Goal: Task Accomplishment & Management: Complete application form

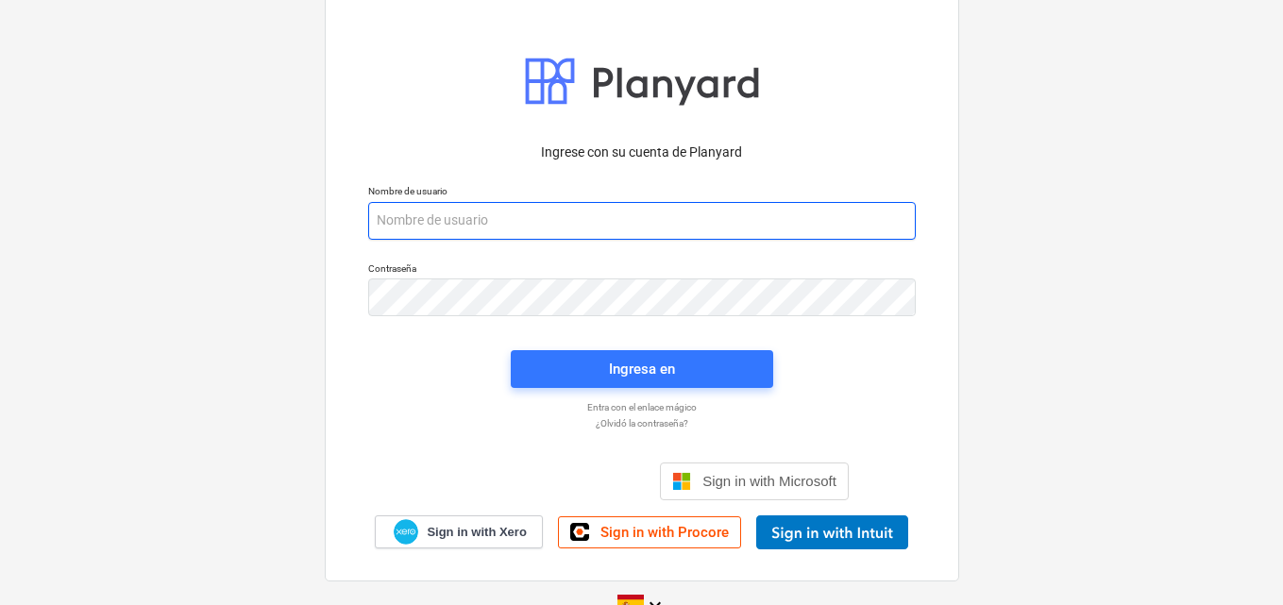
click at [389, 220] on input "email" at bounding box center [641, 221] width 547 height 38
paste input "[EMAIL_ADDRESS][DOMAIN_NAME]"
type input "[EMAIL_ADDRESS][DOMAIN_NAME]"
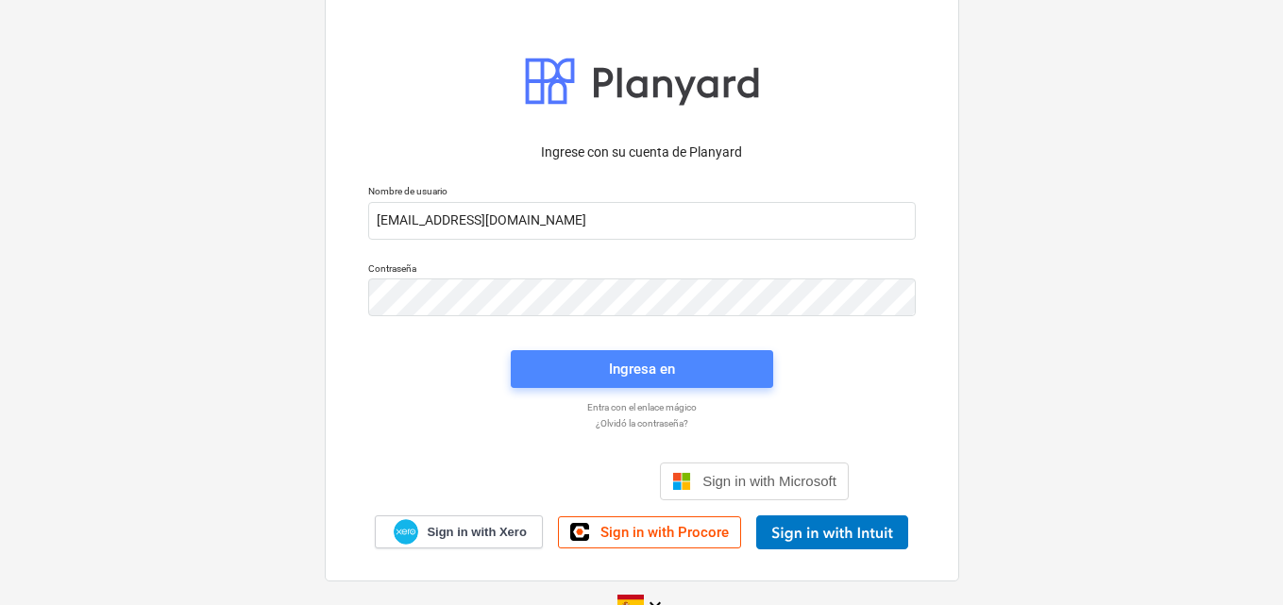
click at [644, 377] on div "Ingresa en" at bounding box center [642, 369] width 66 height 25
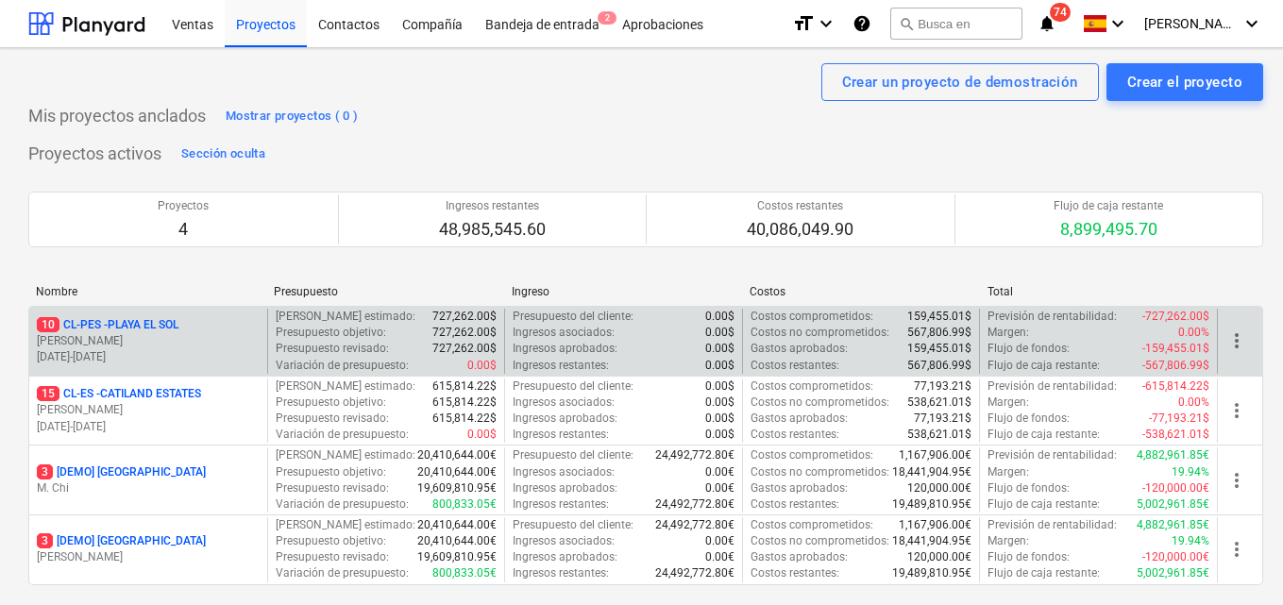
click at [206, 346] on p "[PERSON_NAME]" at bounding box center [148, 341] width 223 height 16
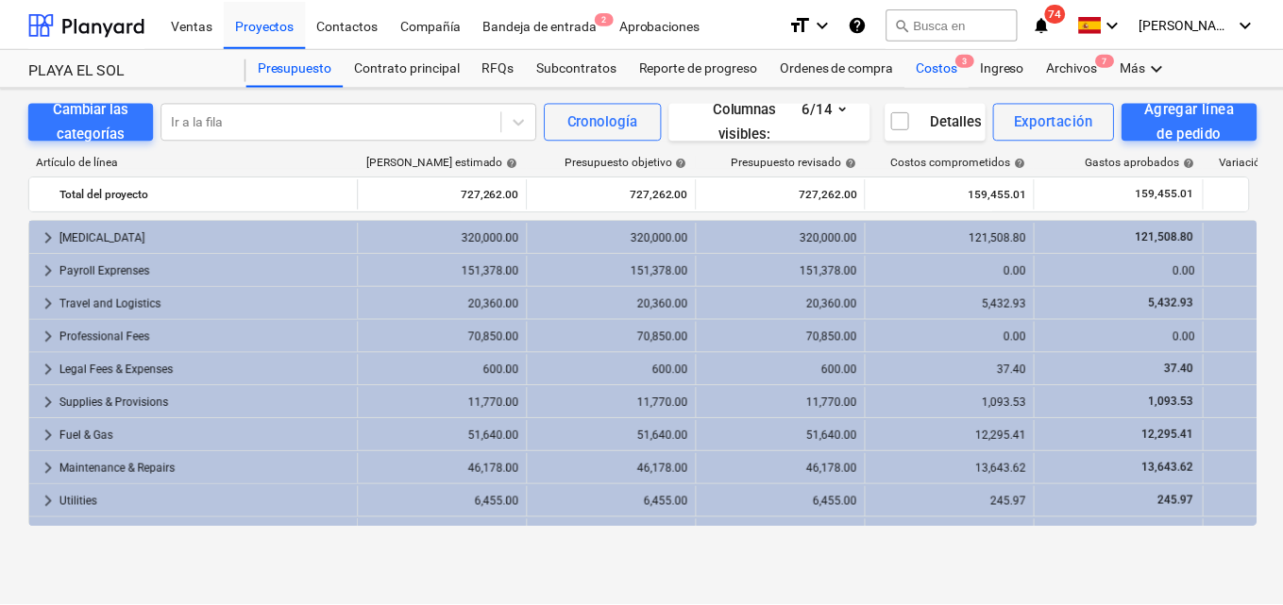
scroll to position [60, 0]
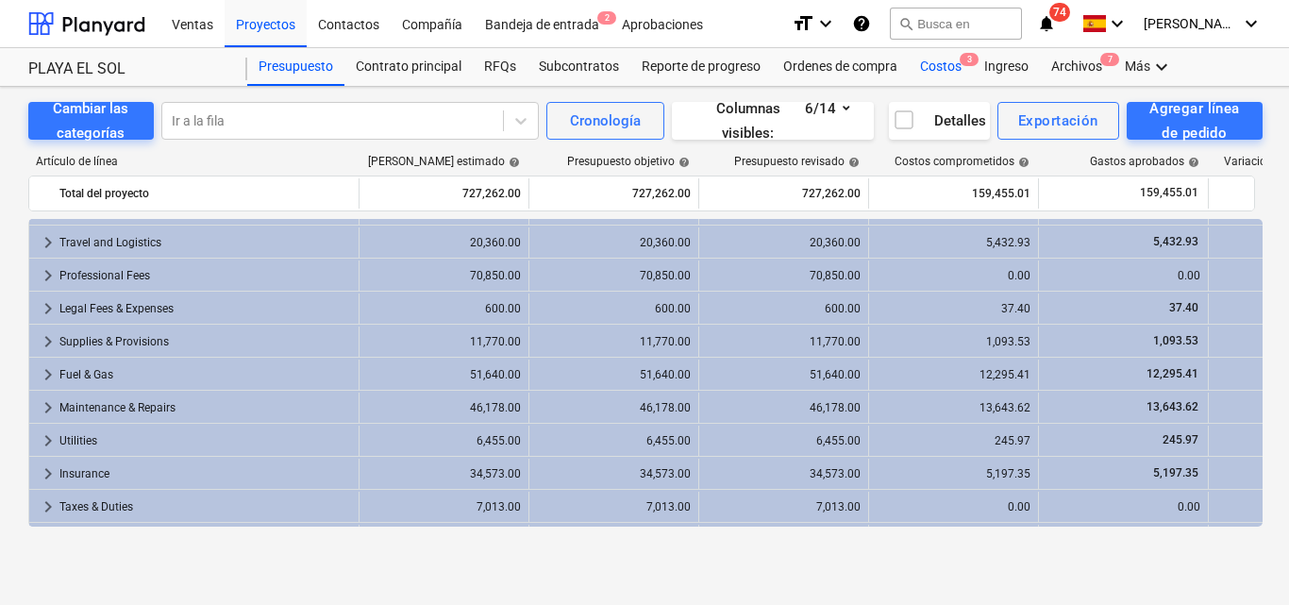
click at [931, 64] on div "Costos 3" at bounding box center [941, 67] width 64 height 38
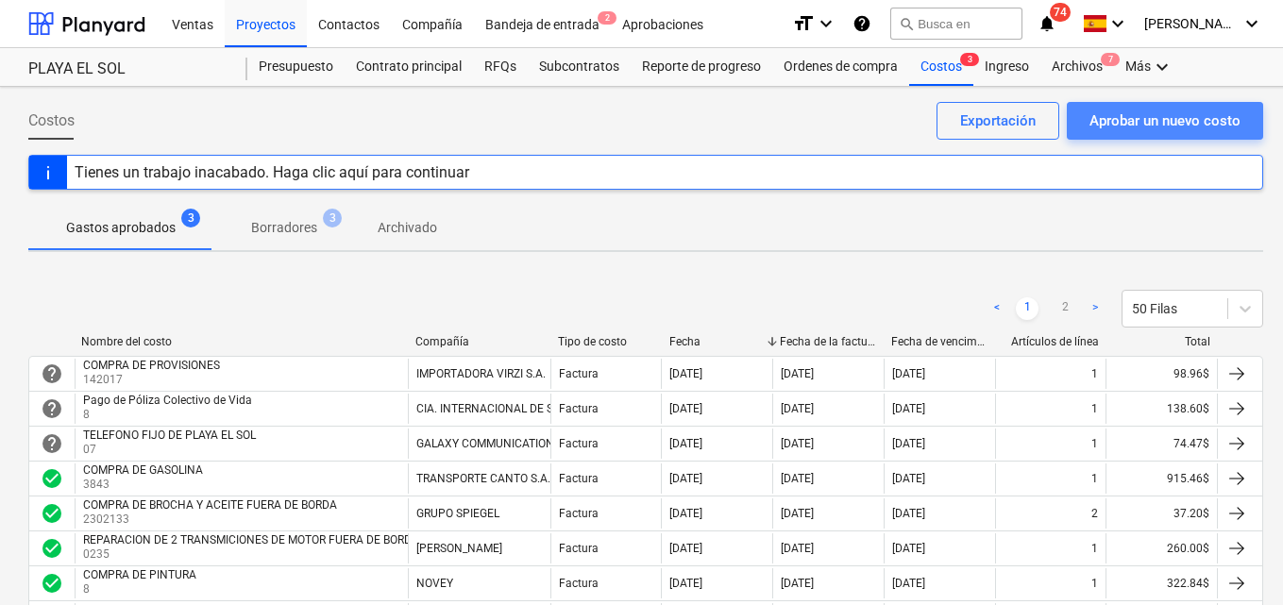
click at [1162, 121] on div "Aprobar un nuevo costo" at bounding box center [1164, 121] width 151 height 25
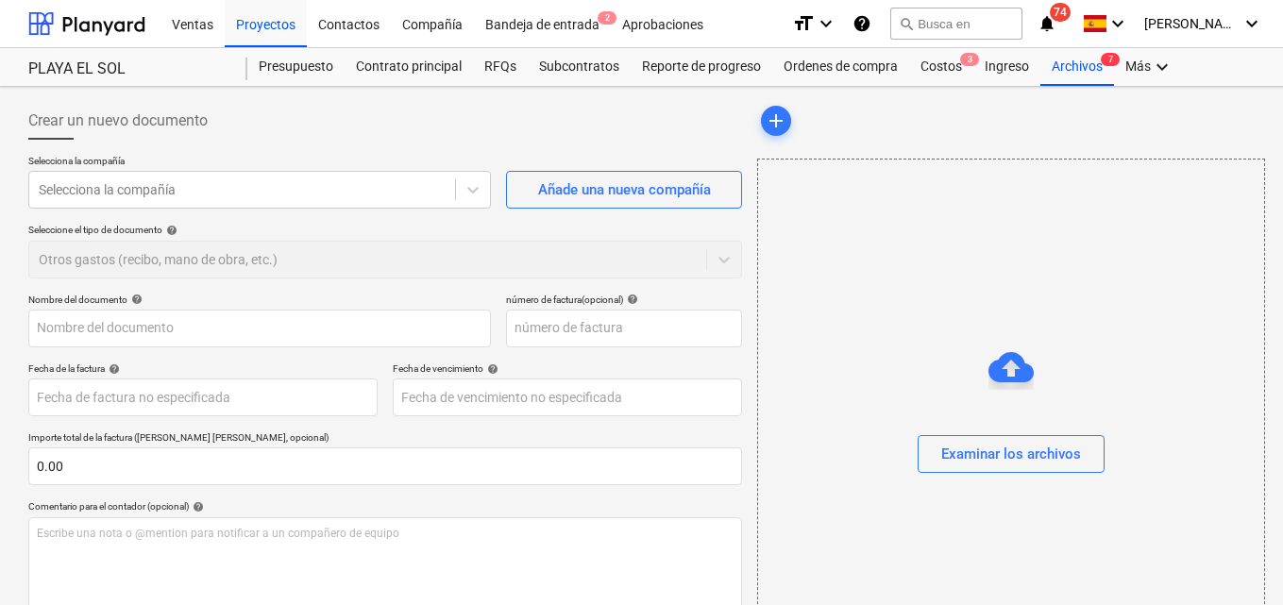
drag, startPoint x: 334, startPoint y: 350, endPoint x: 1288, endPoint y: 589, distance: 983.6
click at [334, 351] on div "Nombre del documento help número de factura (opcional) help Fecha de la factura…" at bounding box center [384, 541] width 713 height 494
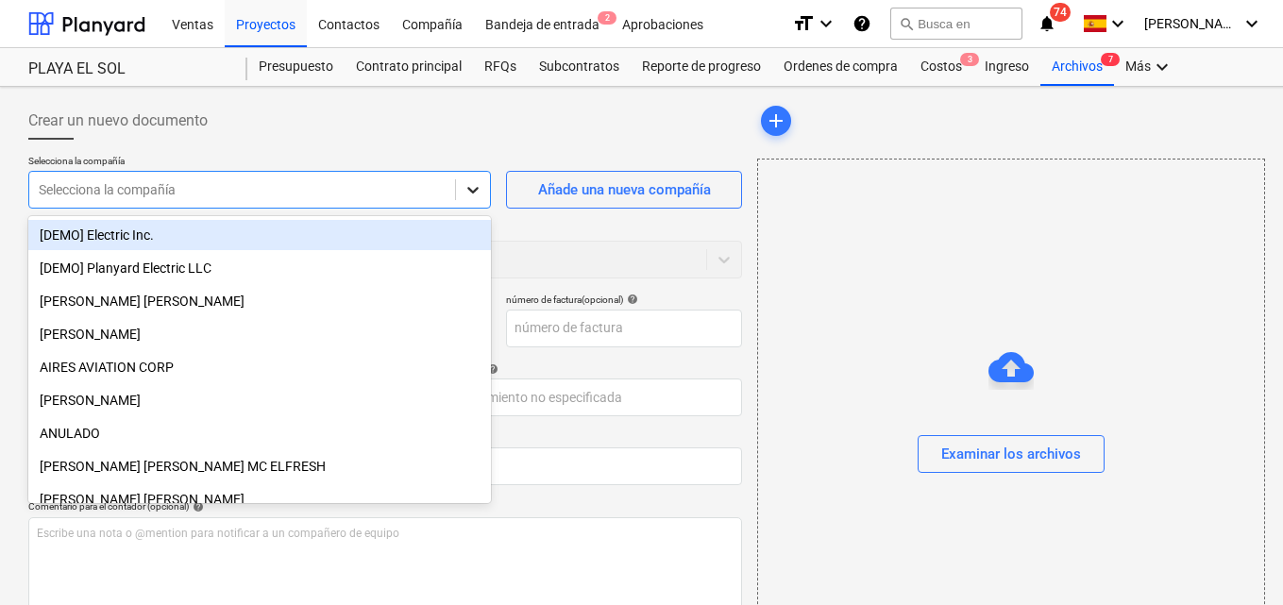
click at [472, 192] on icon at bounding box center [473, 190] width 11 height 7
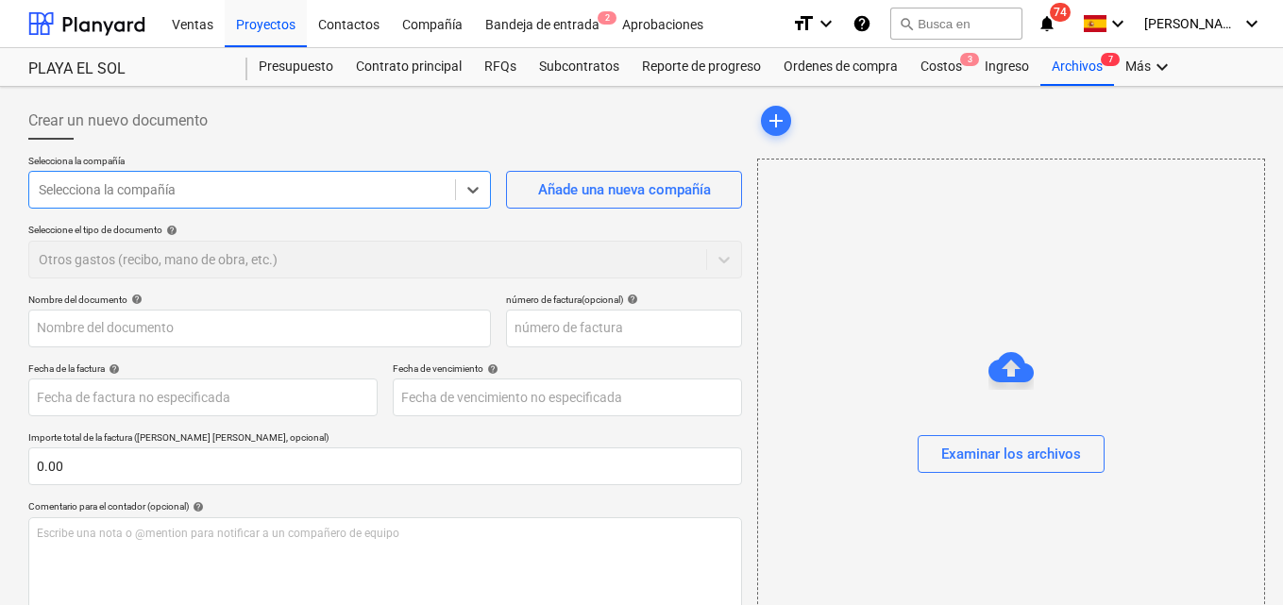
click at [196, 185] on div at bounding box center [242, 189] width 407 height 19
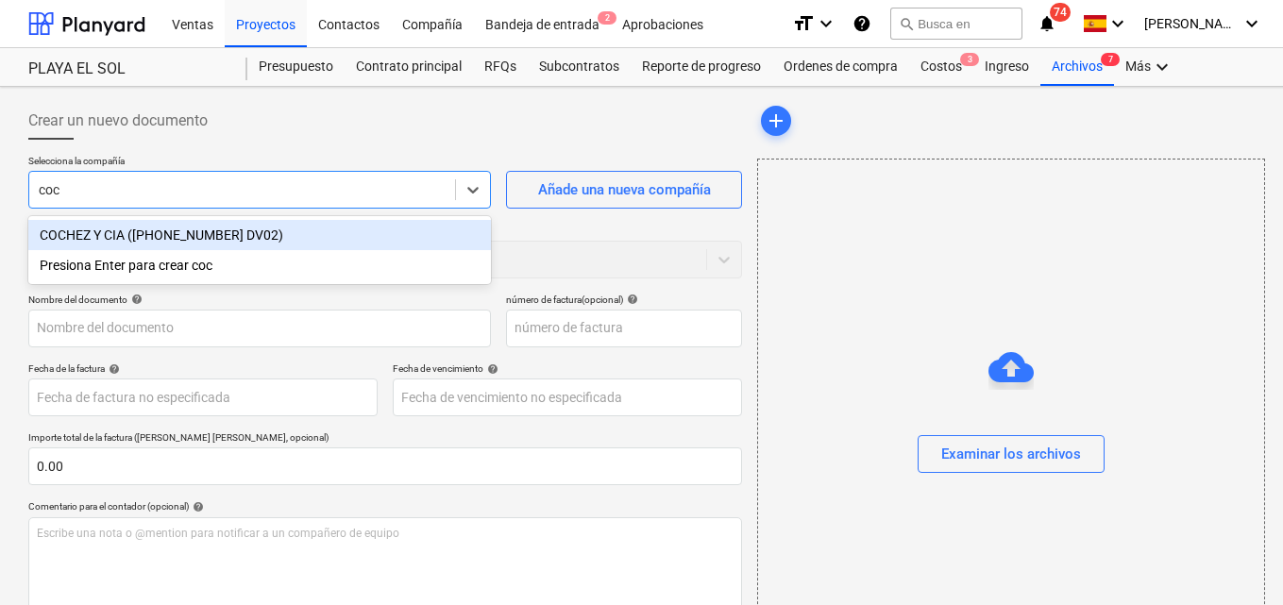
type input "coch"
click at [228, 239] on div "COCHEZ Y CIA ([PHONE_NUMBER] DV02)" at bounding box center [259, 235] width 462 height 30
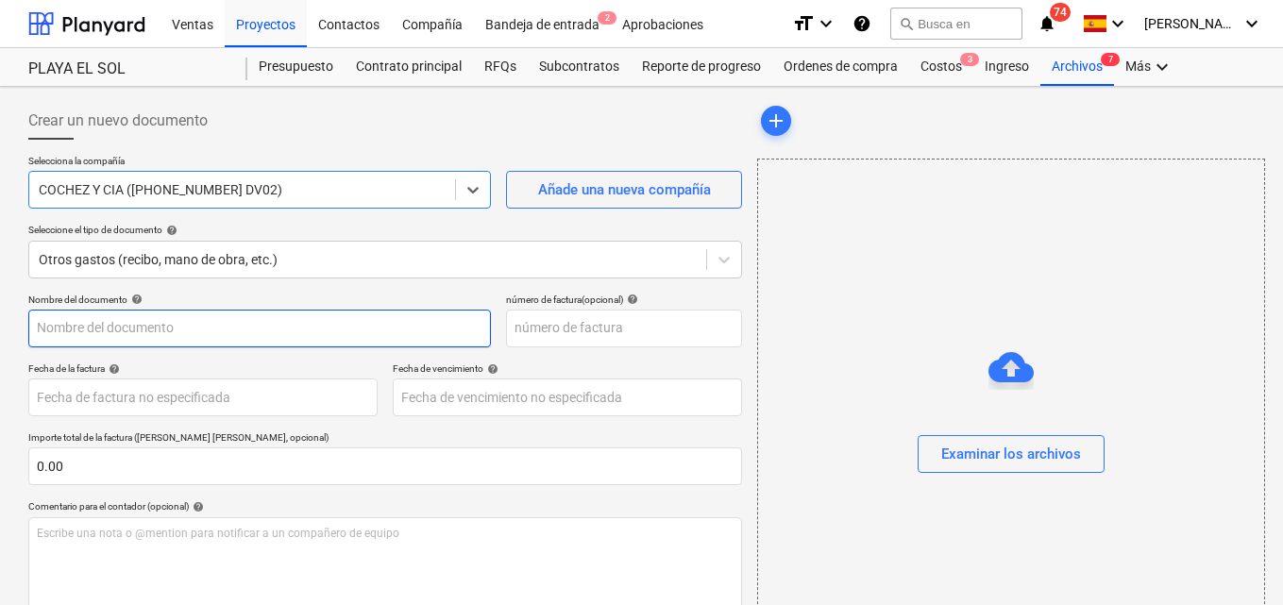
scroll to position [94, 0]
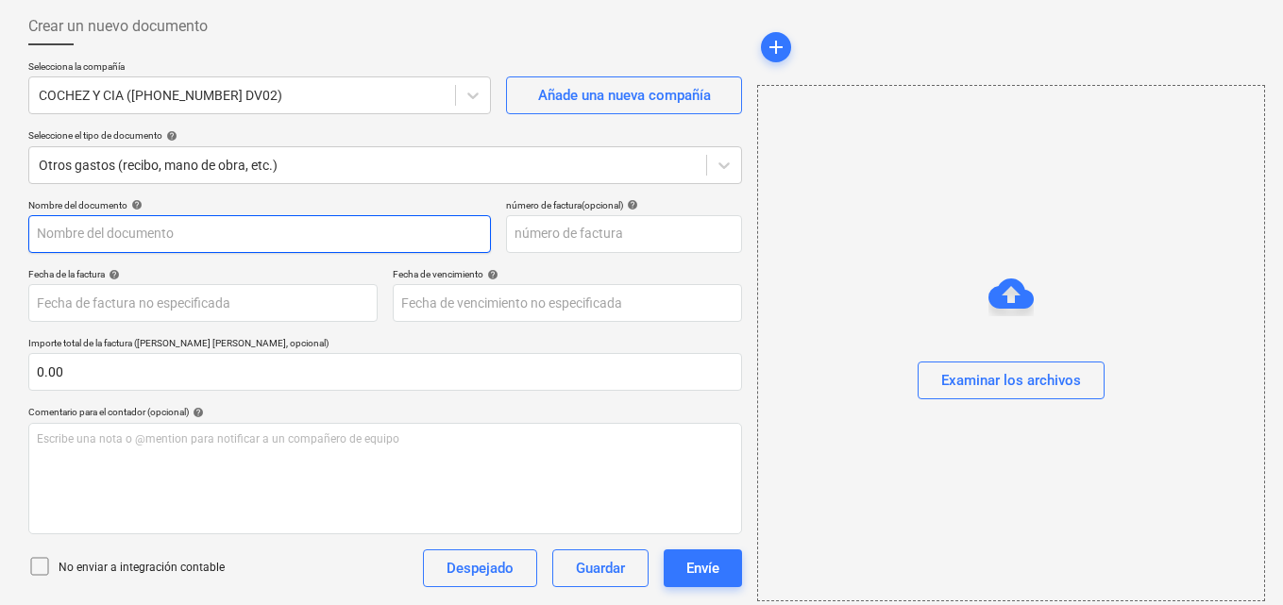
click at [39, 231] on input "text" at bounding box center [259, 234] width 462 height 38
type input "Pedido Pes"
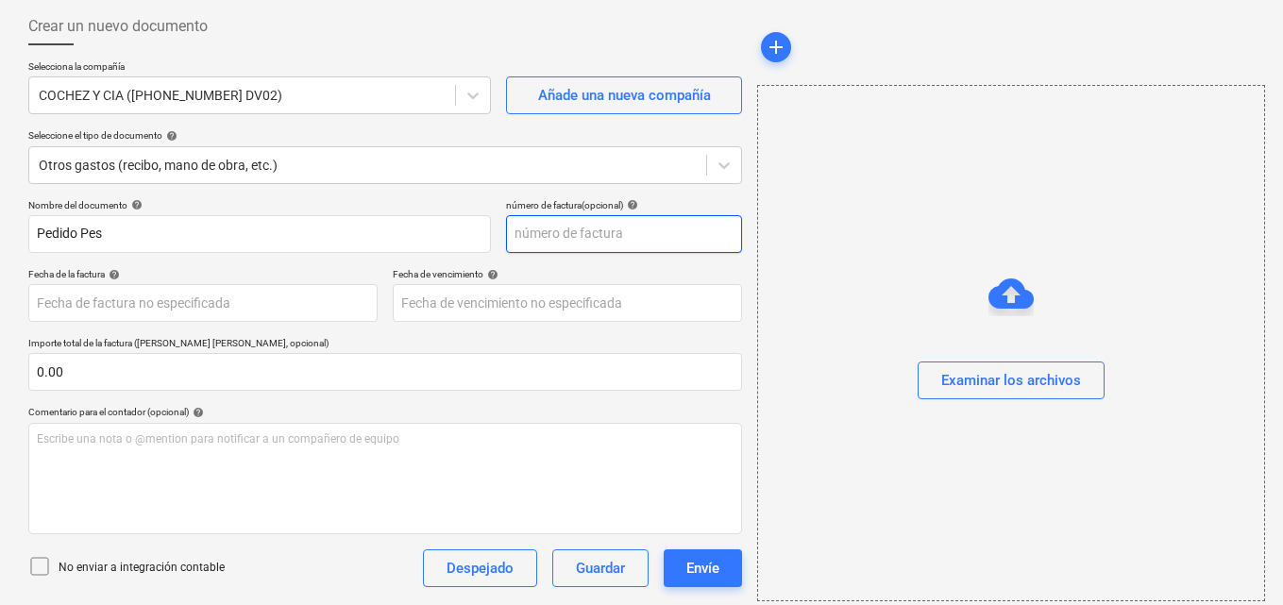
click at [529, 237] on input "text" at bounding box center [624, 234] width 236 height 38
click at [534, 228] on input "text" at bounding box center [624, 234] width 236 height 38
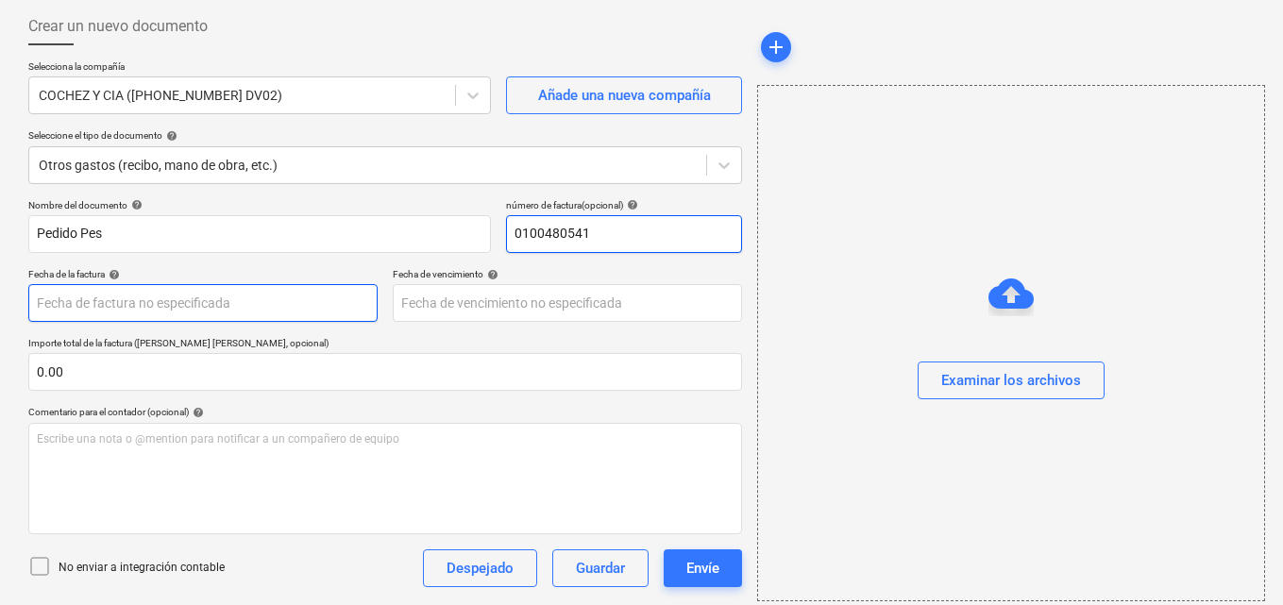
type input "0100480541"
click at [51, 300] on body "Ventas Proyectos Contactos Compañía Bandeja de entrada 2 Aprobaciones format_si…" at bounding box center [641, 208] width 1283 height 605
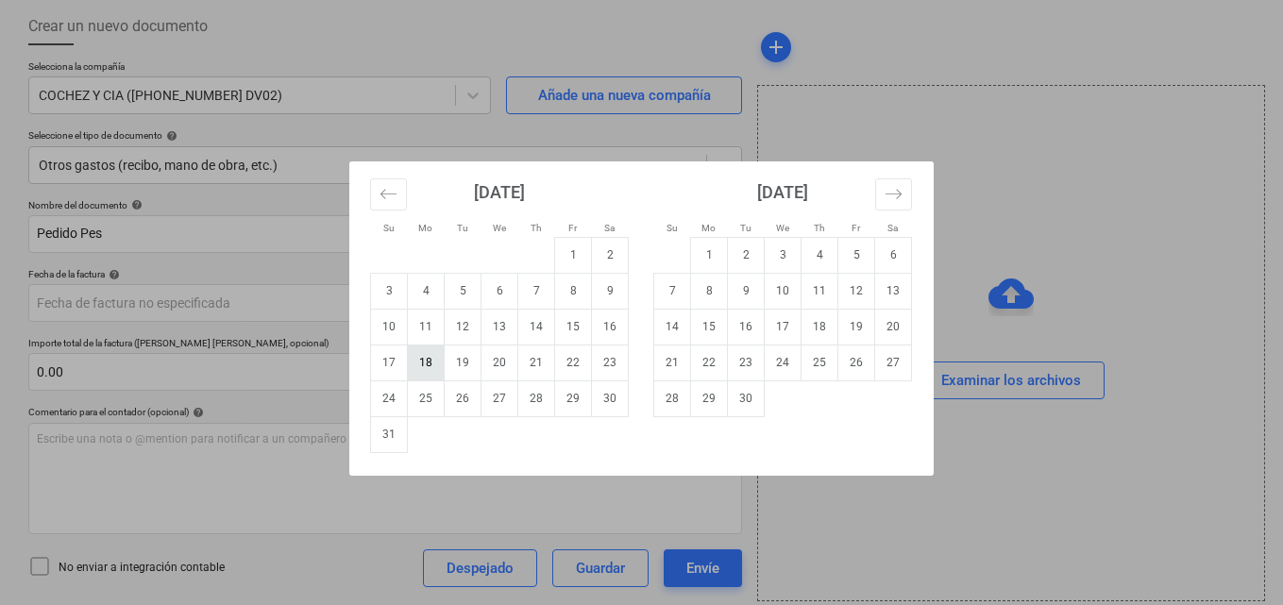
click at [426, 376] on td "18" at bounding box center [426, 362] width 37 height 36
type input "[DATE]"
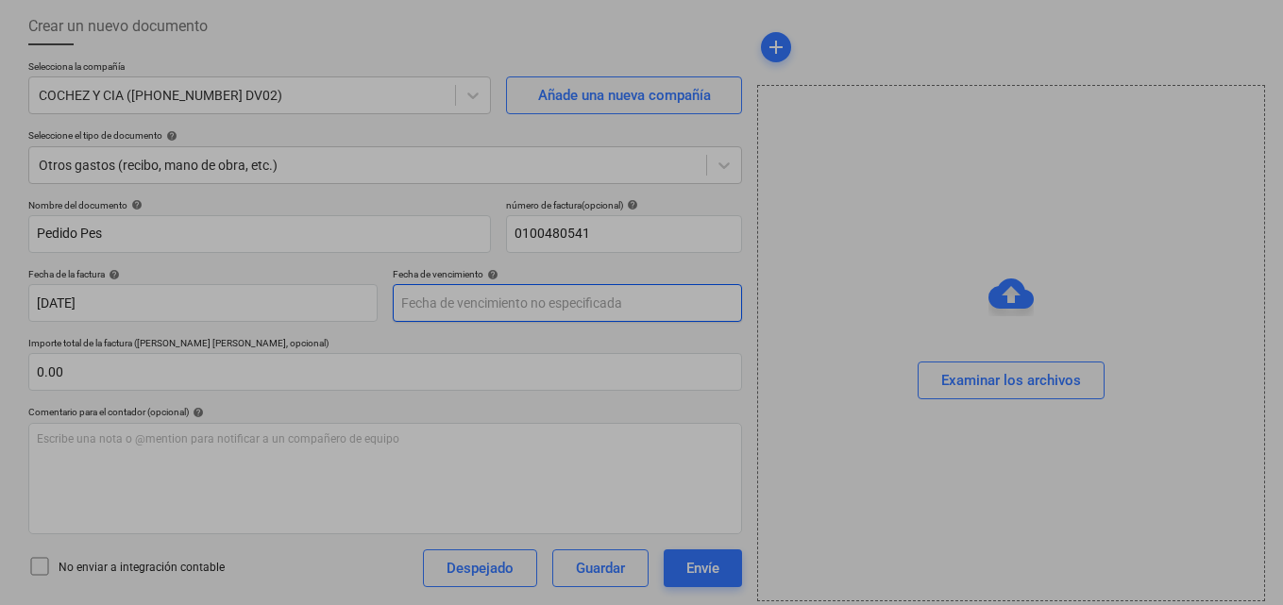
click at [444, 301] on body "Ventas Proyectos Contactos Compañía Bandeja de entrada 2 Aprobaciones format_si…" at bounding box center [641, 208] width 1283 height 605
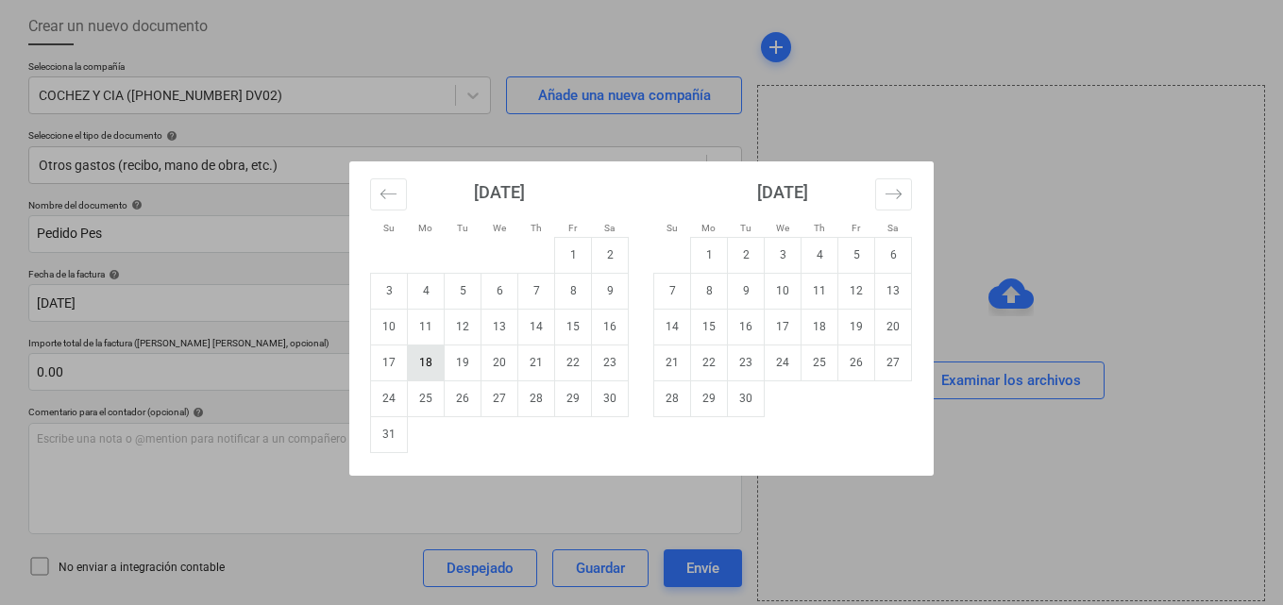
click at [439, 370] on td "18" at bounding box center [426, 362] width 37 height 36
type input "[DATE]"
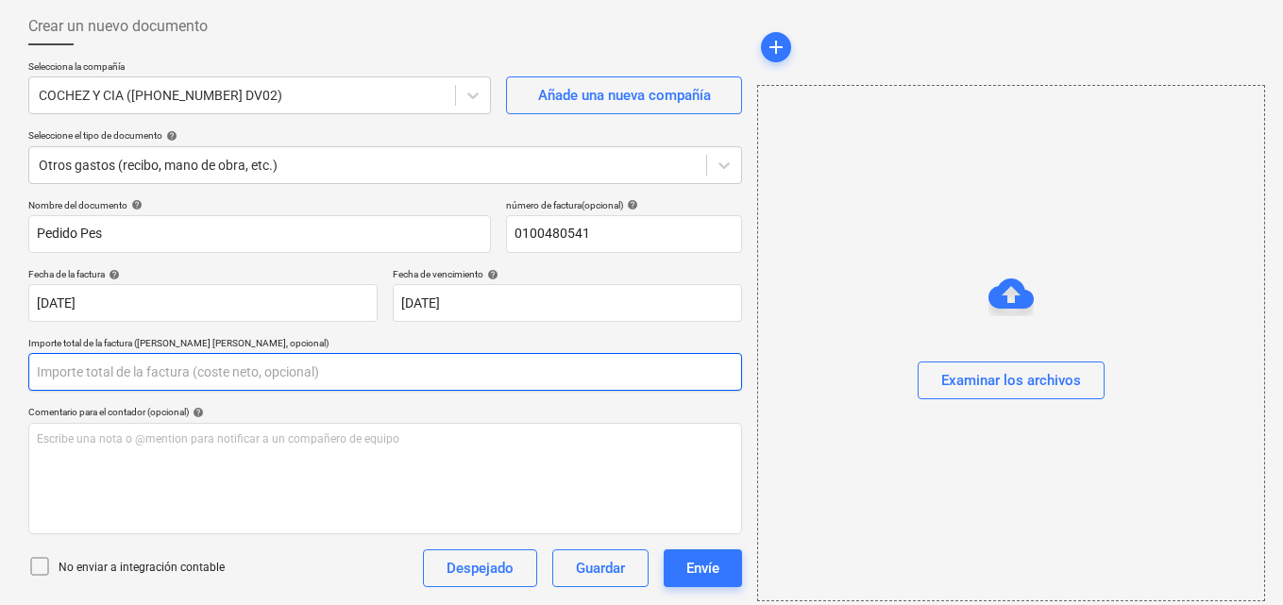
click at [68, 373] on input "text" at bounding box center [384, 372] width 713 height 38
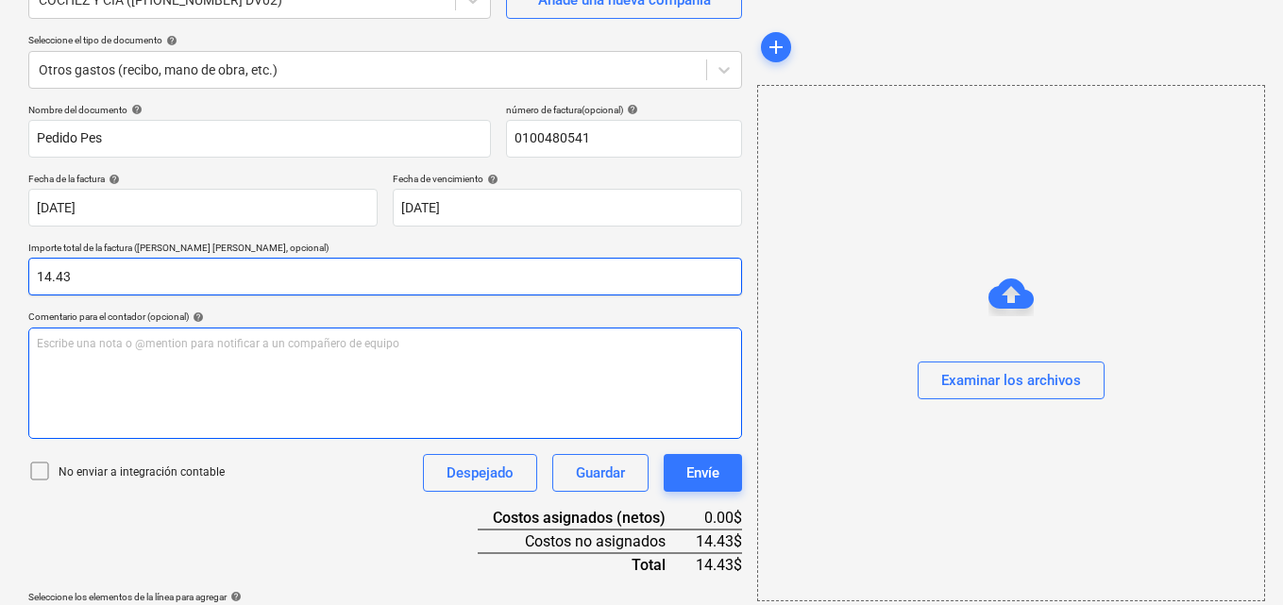
scroll to position [244, 0]
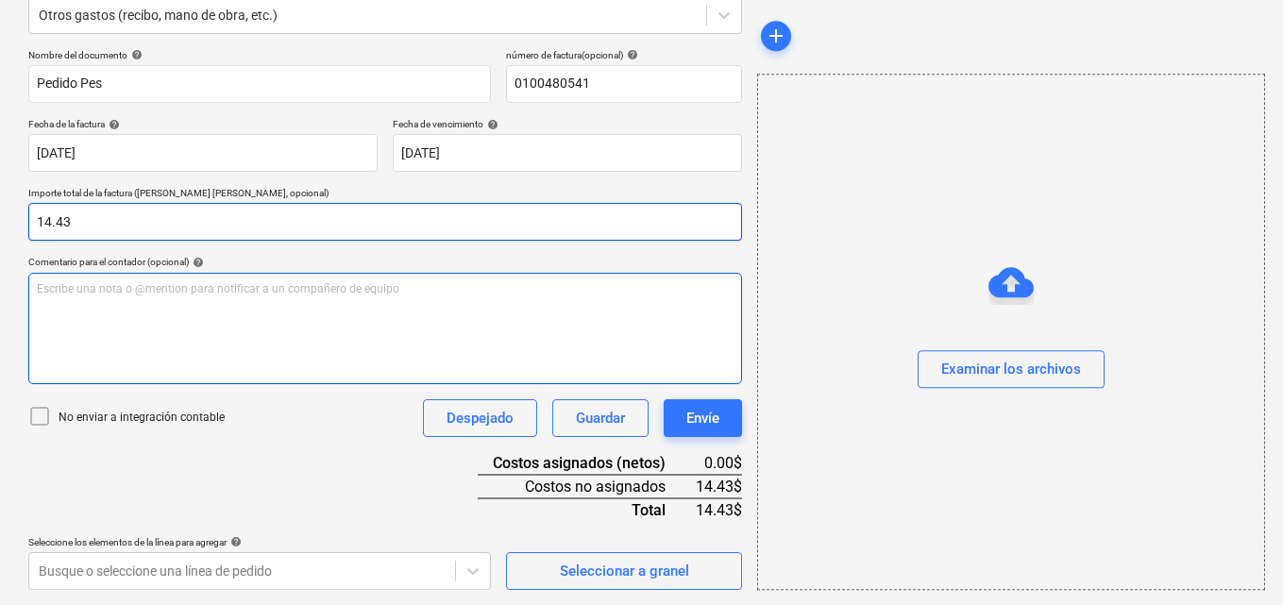
type input "14.43"
click at [42, 291] on p "Escribe una nota o @mention para notificar a un compañero de equipo ﻿" at bounding box center [385, 289] width 697 height 16
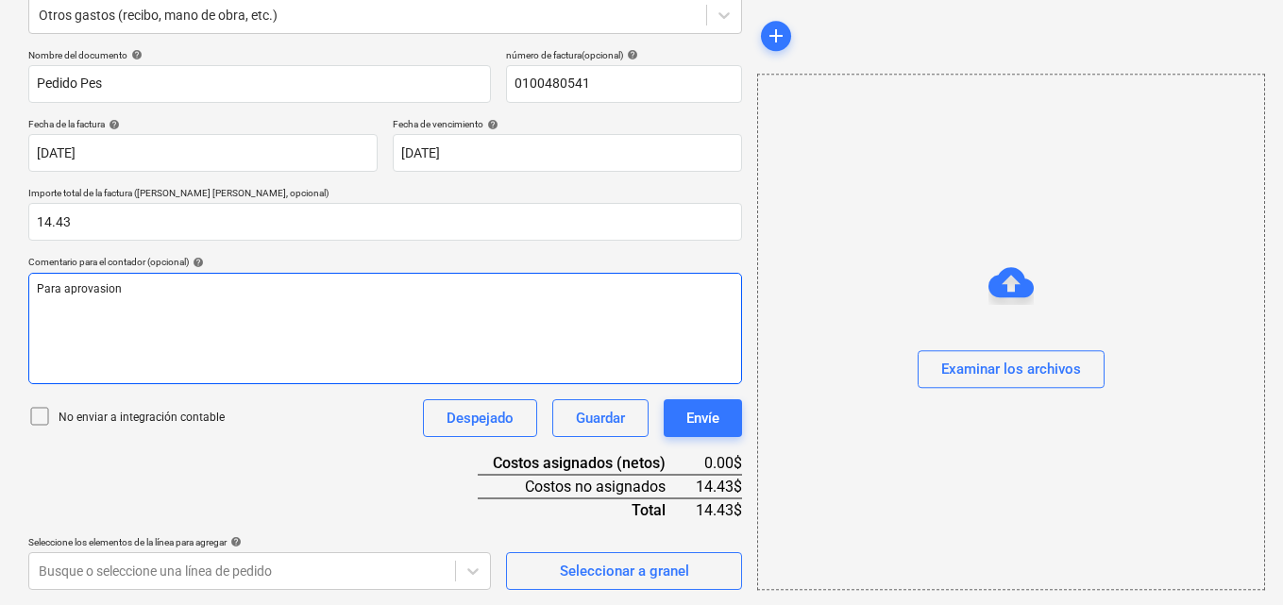
click at [84, 287] on span "Para aprovasion" at bounding box center [79, 288] width 85 height 13
click at [121, 285] on span "Para aprovasion" at bounding box center [79, 288] width 85 height 13
click at [91, 294] on span "Para aprovacion" at bounding box center [79, 288] width 85 height 13
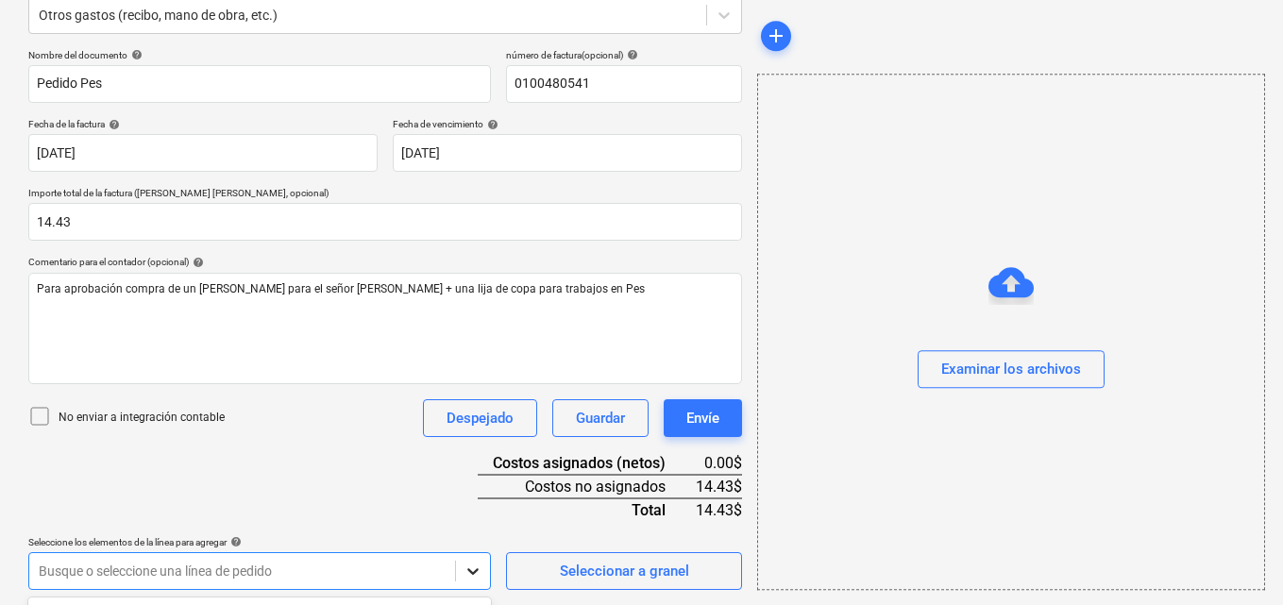
click at [474, 361] on body "Ventas Proyectos Contactos Compañía Bandeja de entrada 2 Aprobaciones format_si…" at bounding box center [641, 58] width 1283 height 605
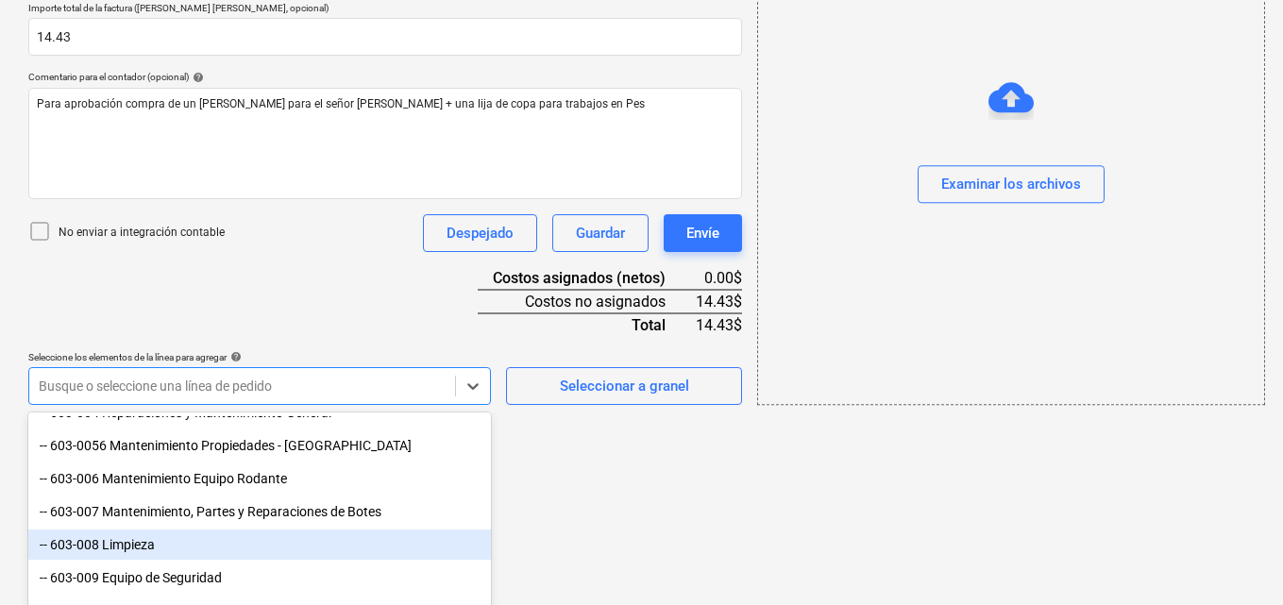
scroll to position [1038, 0]
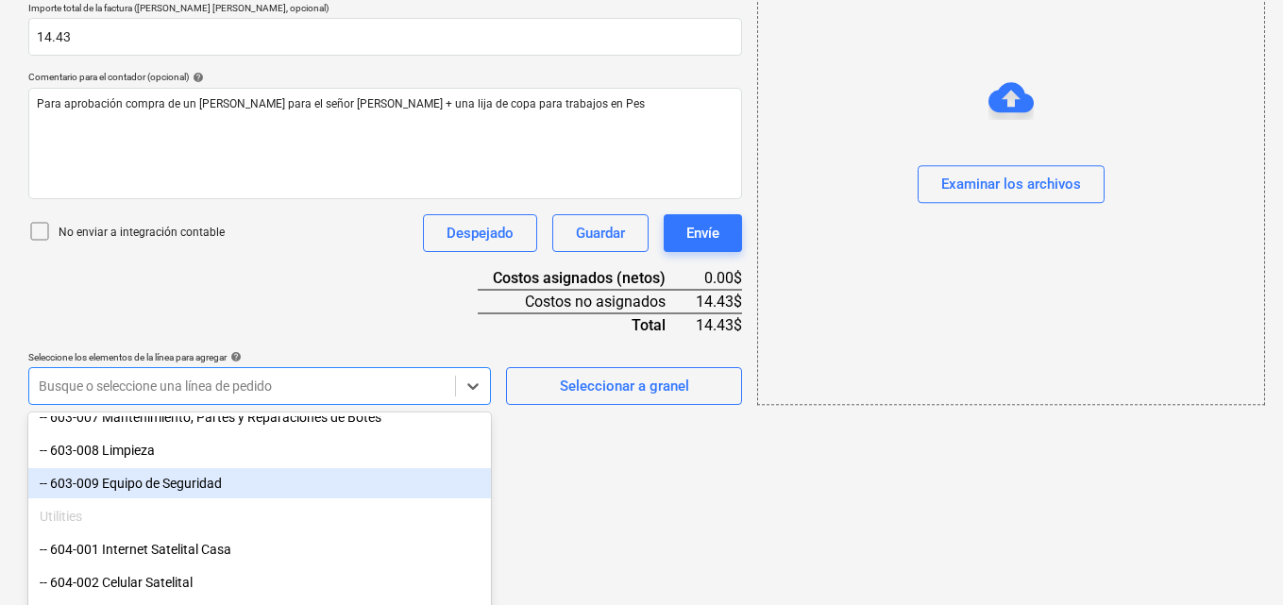
click at [244, 478] on div "-- 603-009 Equipo de Seguridad" at bounding box center [259, 483] width 462 height 30
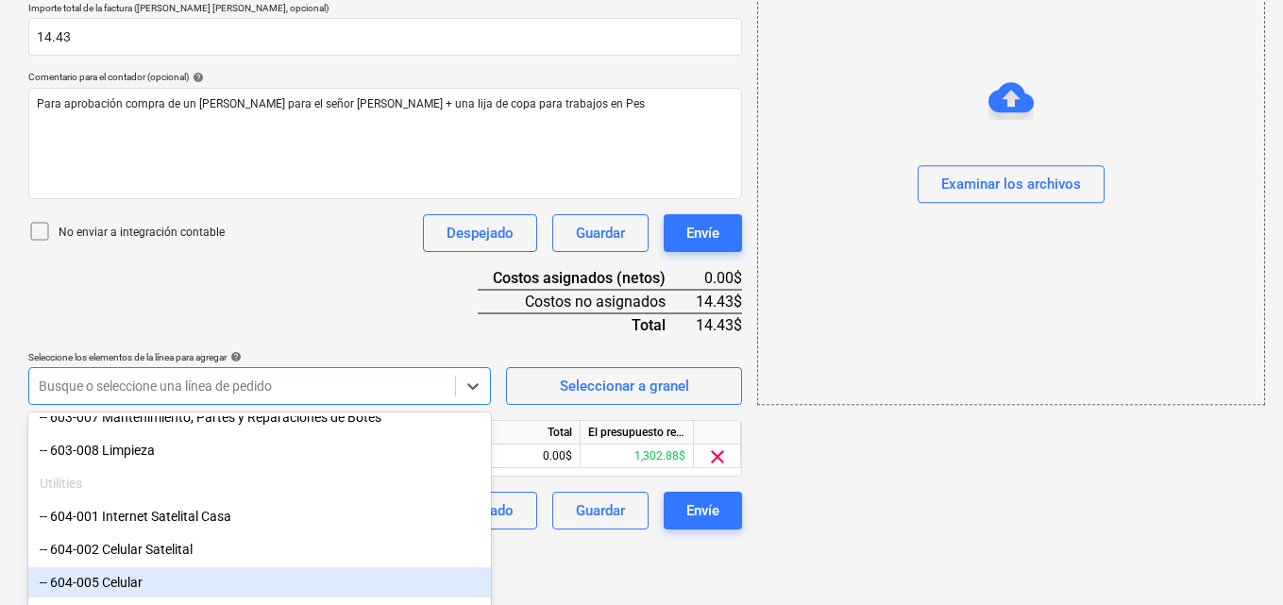
scroll to position [369, 0]
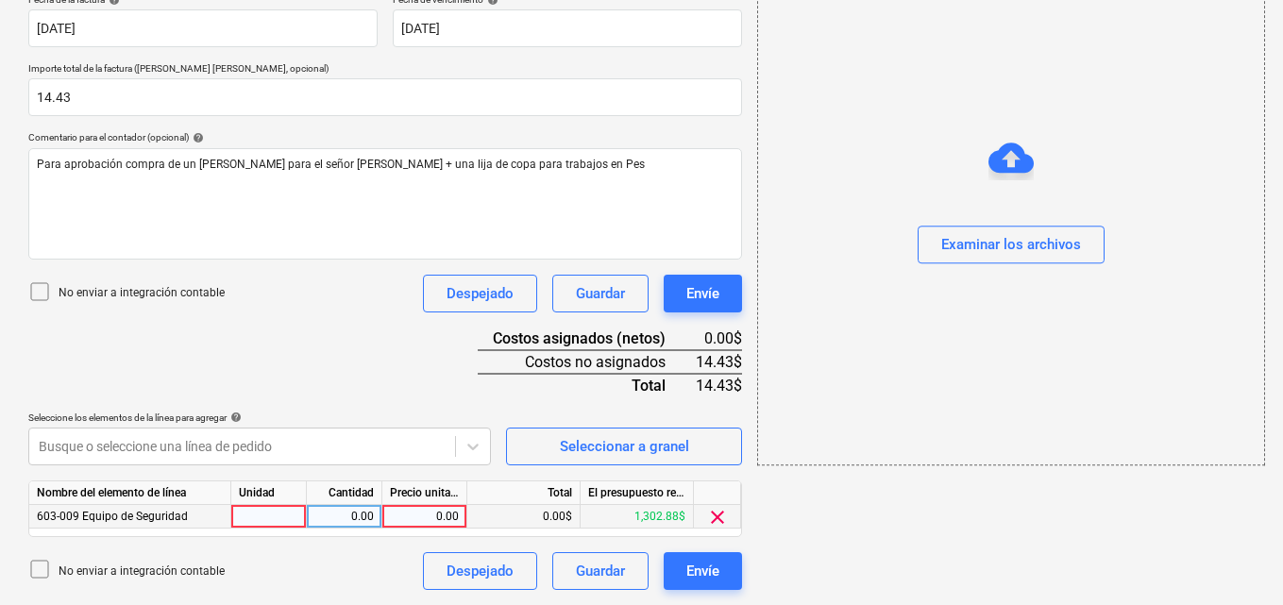
click at [277, 514] on div at bounding box center [269, 517] width 76 height 24
type input "1"
click at [347, 517] on div "0.00" at bounding box center [343, 517] width 59 height 24
type input "1"
click at [432, 512] on div "0.00" at bounding box center [424, 517] width 69 height 24
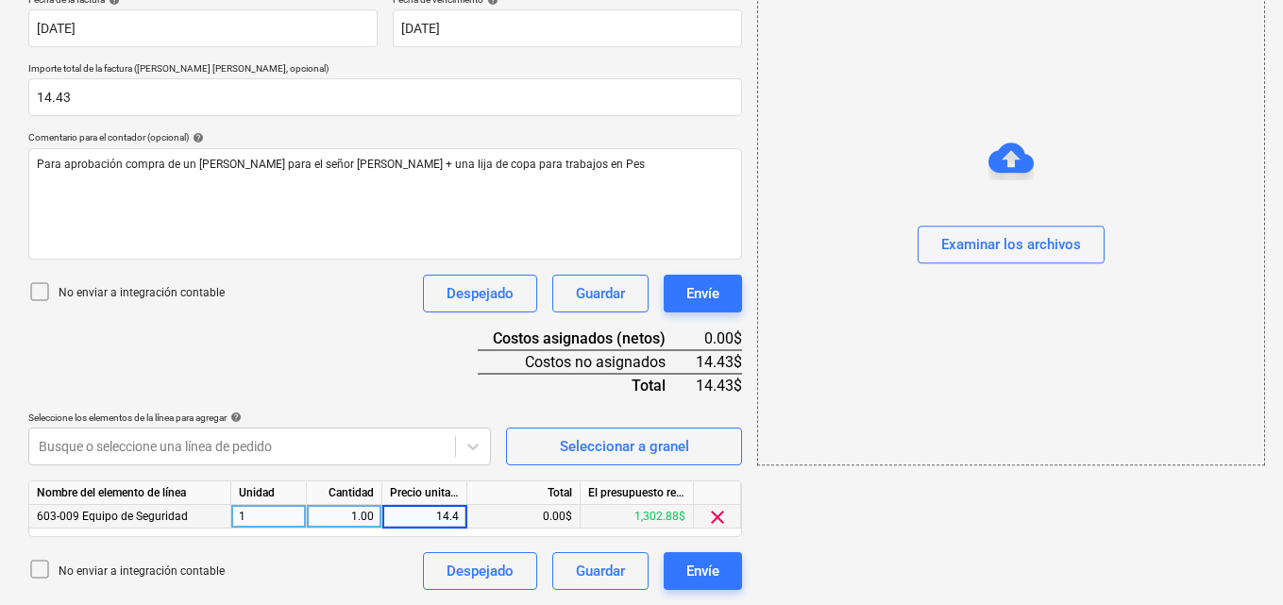
type input "14.43"
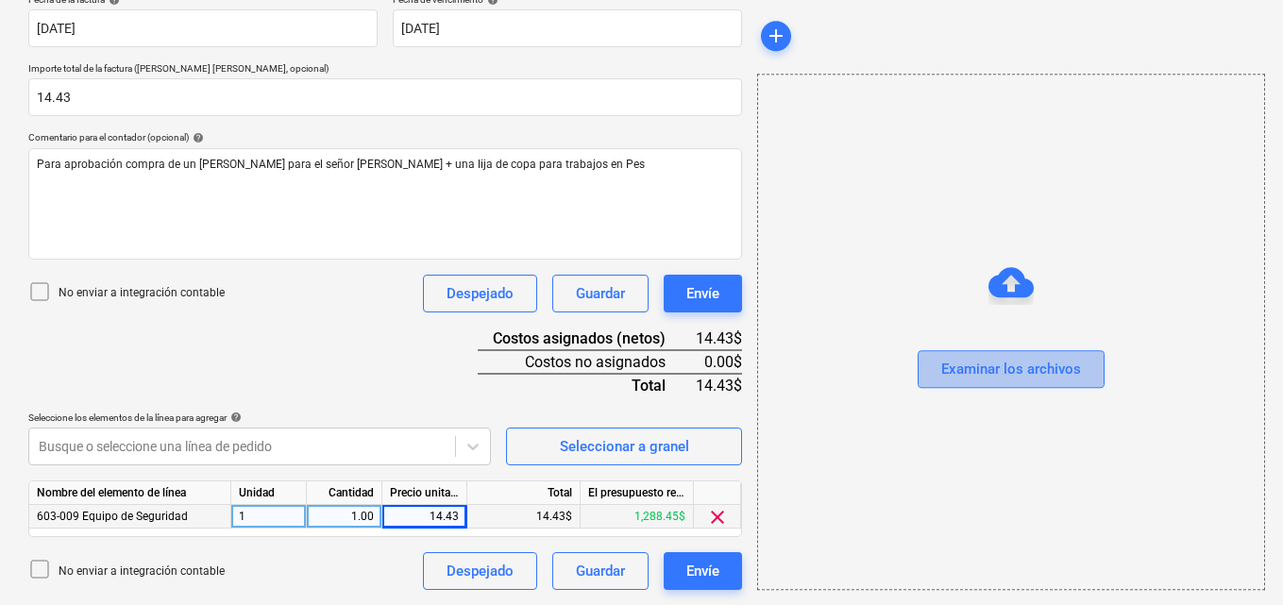
click at [994, 364] on div "Examinar los archivos" at bounding box center [1011, 370] width 140 height 25
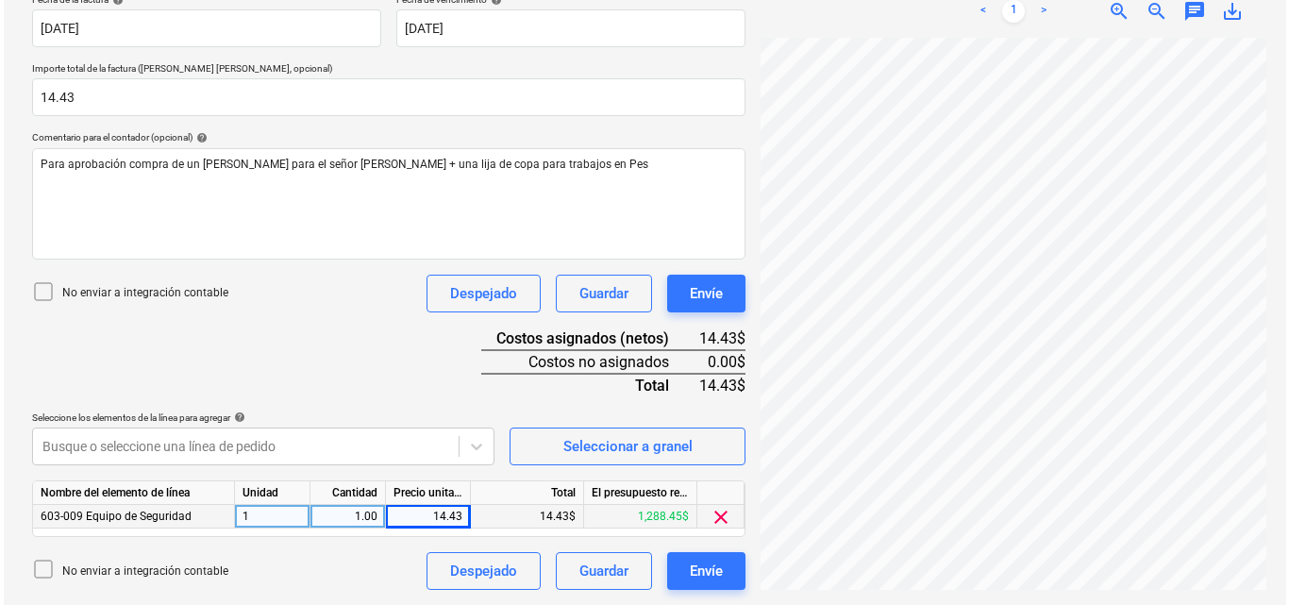
scroll to position [257, 0]
click at [711, 573] on div "Envíe" at bounding box center [702, 571] width 33 height 25
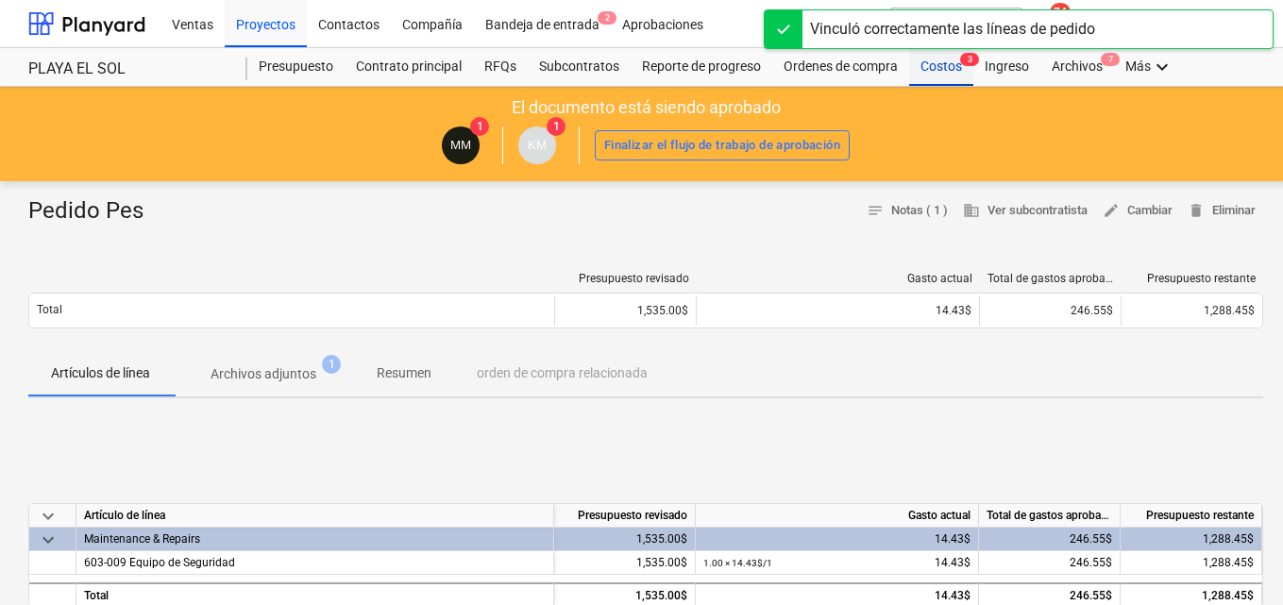
click at [940, 63] on div "Costos 3" at bounding box center [941, 67] width 64 height 38
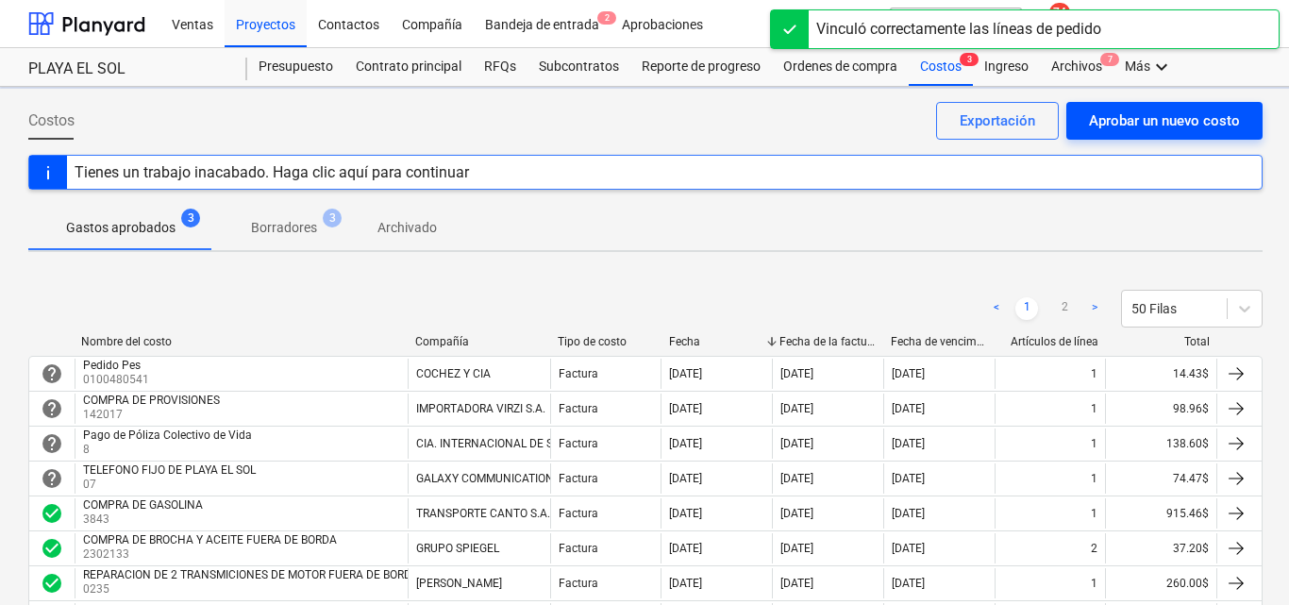
click at [1116, 122] on div "Aprobar un nuevo costo" at bounding box center [1164, 121] width 151 height 25
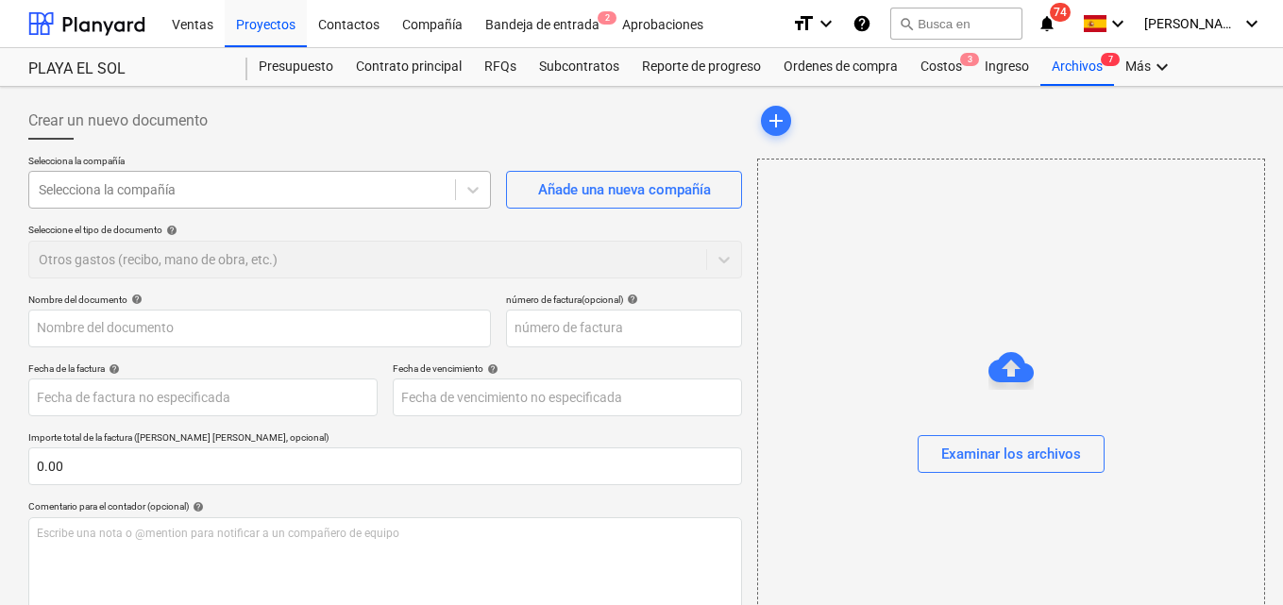
click at [66, 193] on div at bounding box center [242, 189] width 407 height 19
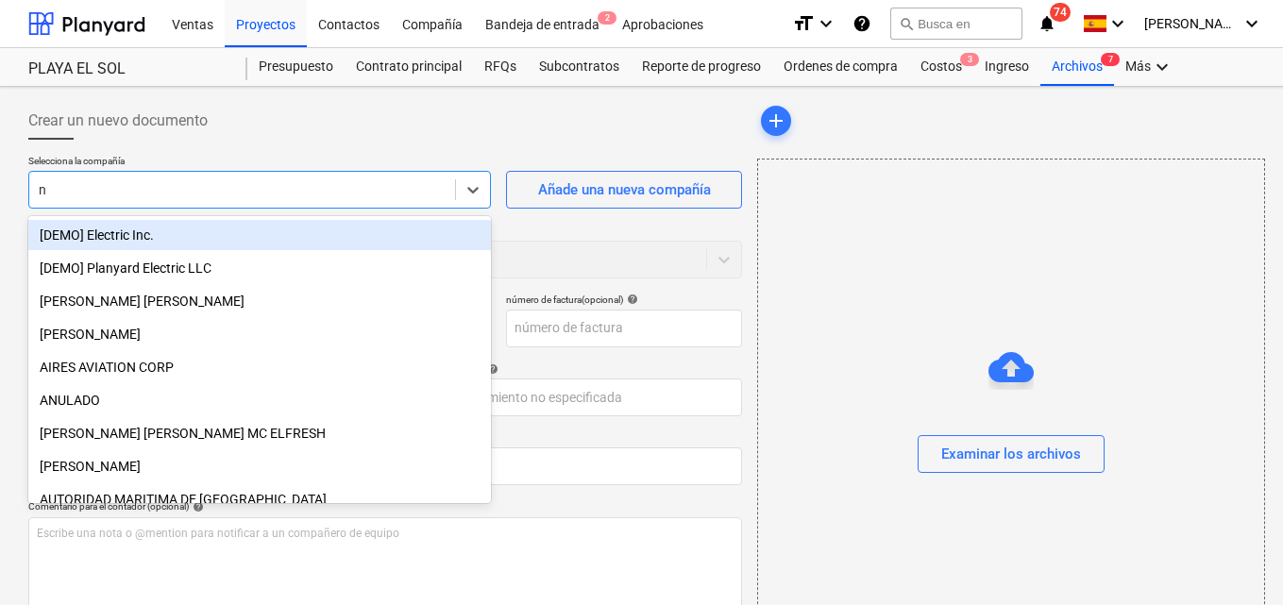
type input "no"
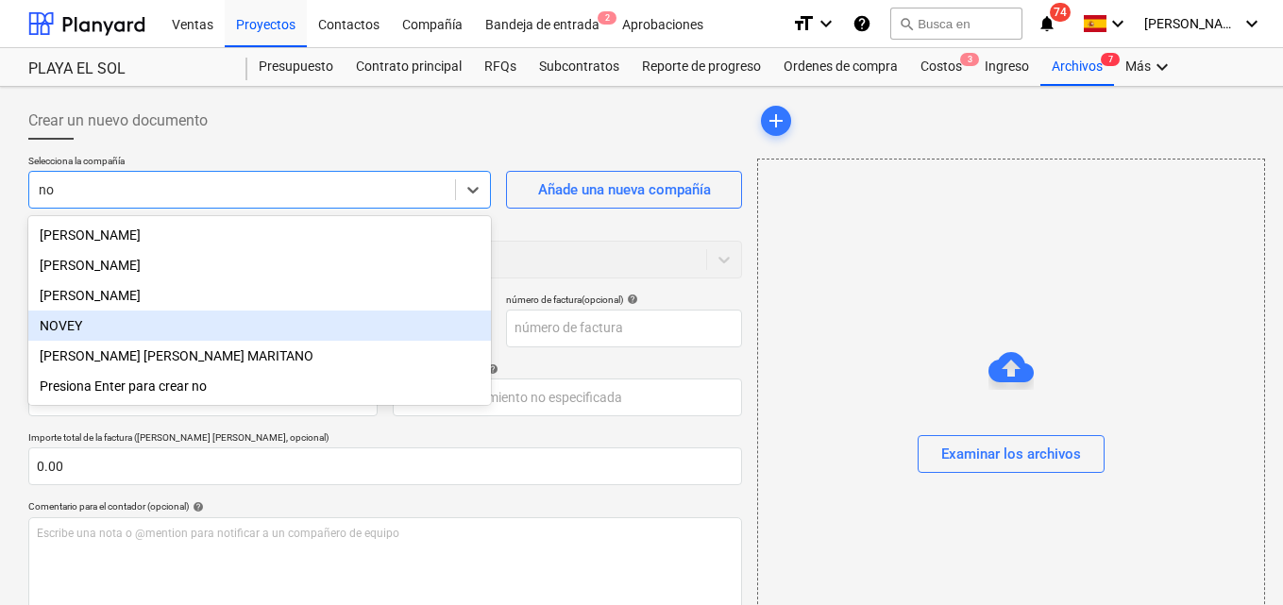
click at [80, 327] on div "NOVEY" at bounding box center [259, 326] width 462 height 30
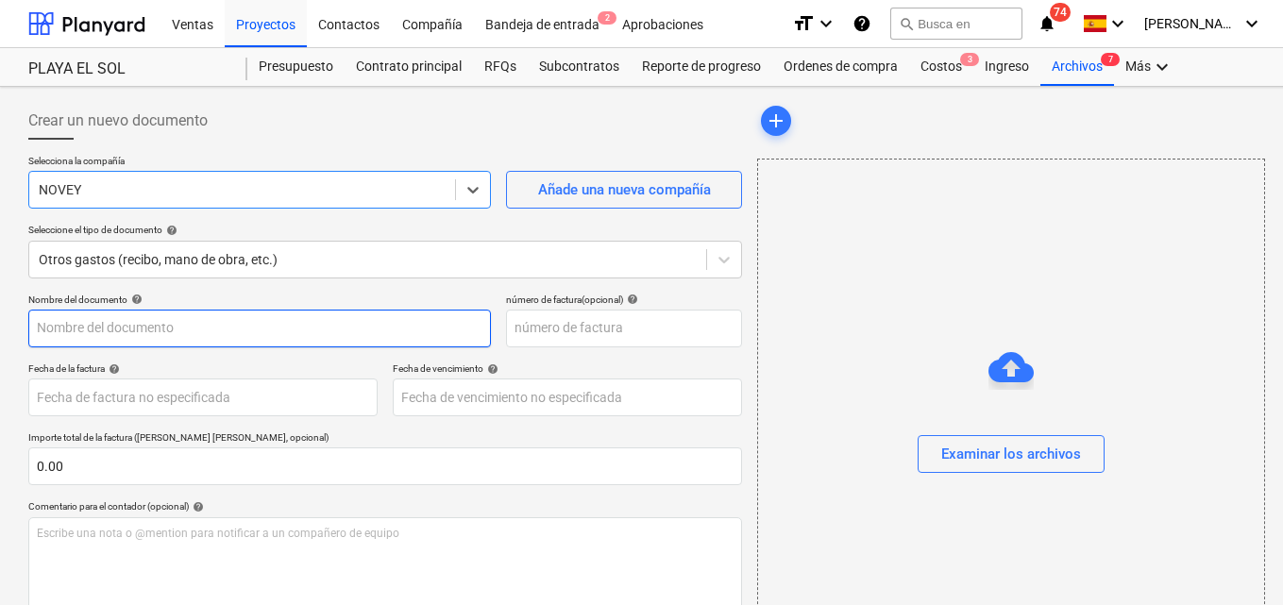
click at [38, 329] on input "text" at bounding box center [259, 329] width 462 height 38
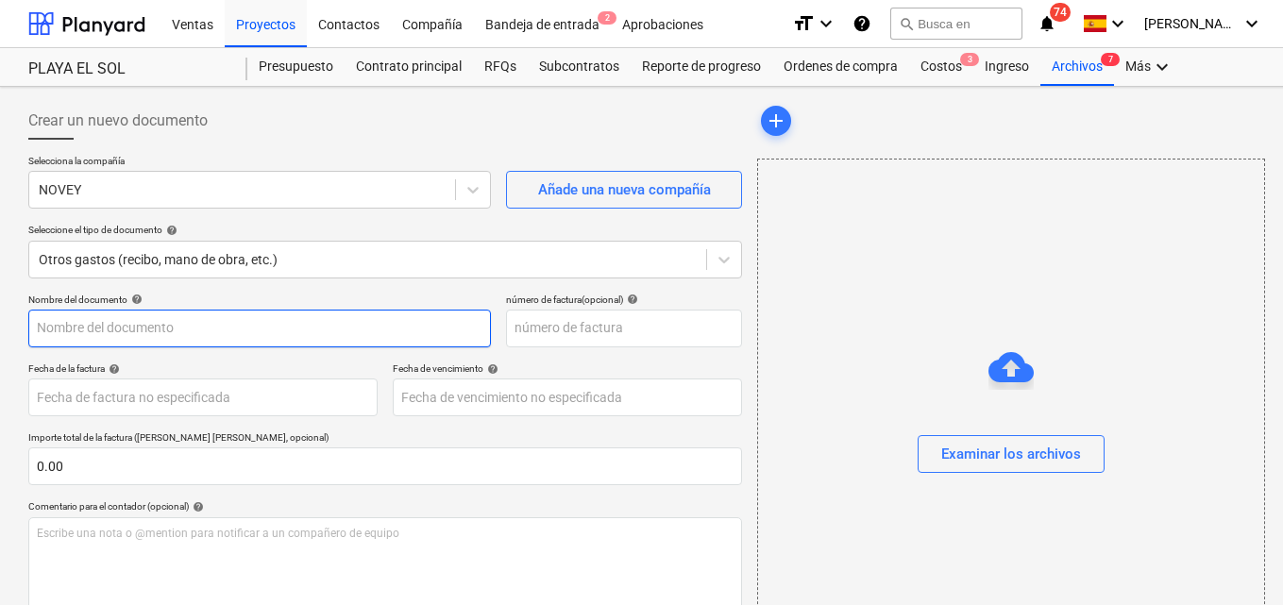
type input "C"
type input "Lijas Pes"
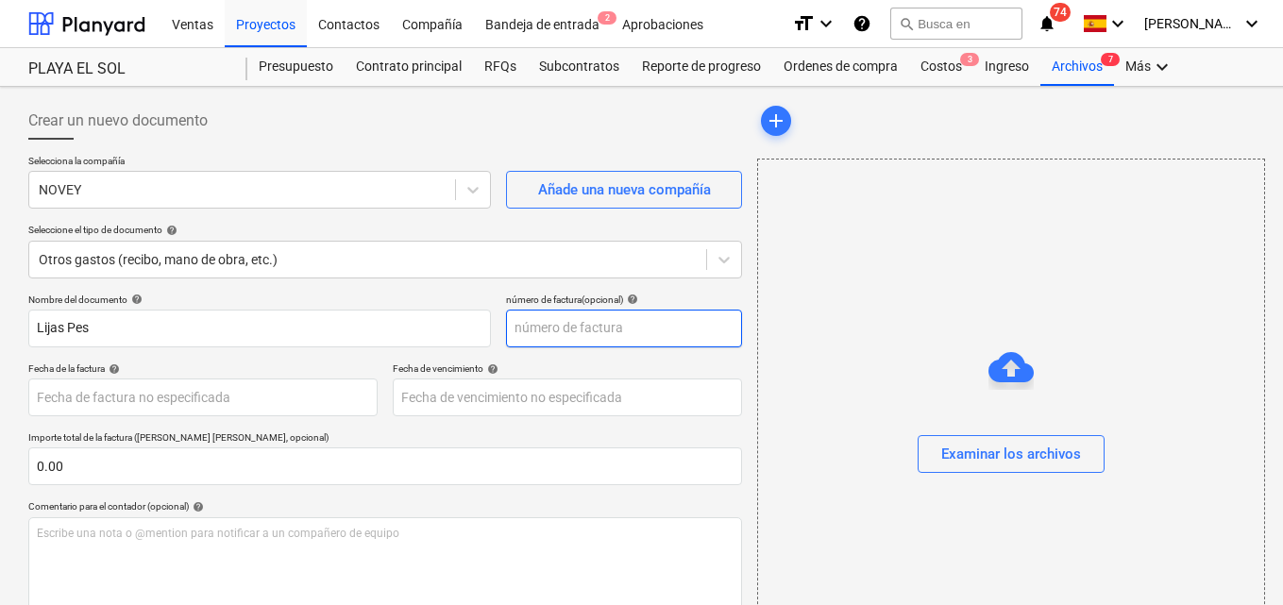
click at [512, 328] on input "text" at bounding box center [624, 329] width 236 height 38
type input "0100423128"
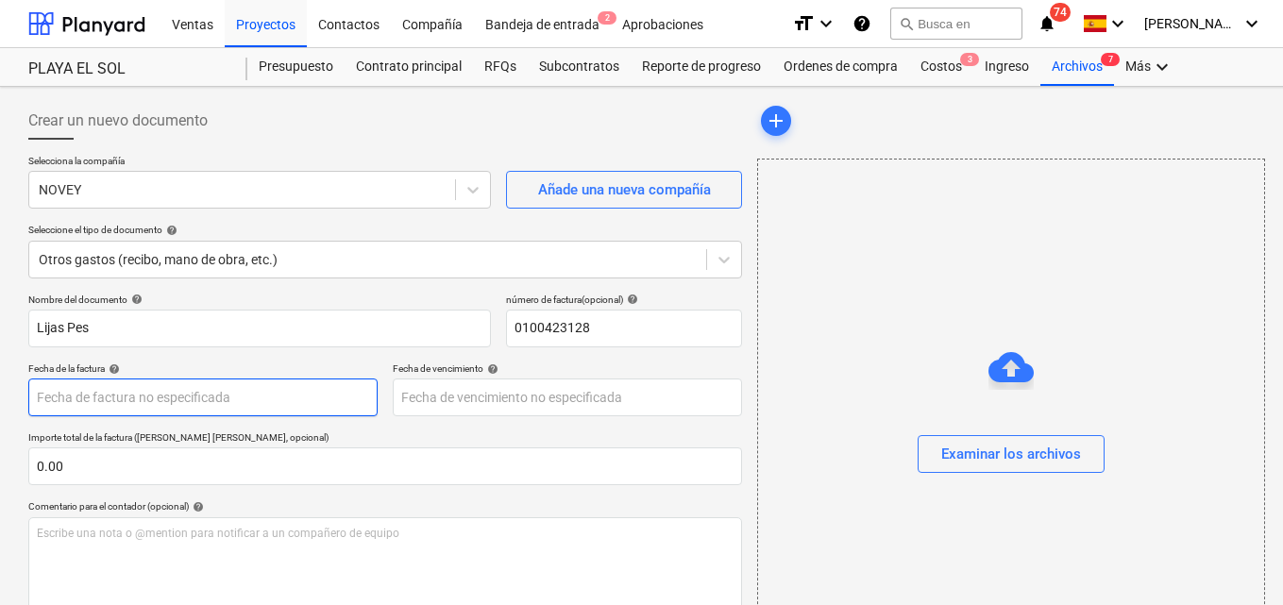
click at [57, 400] on body "Ventas Proyectos Contactos Compañía Bandeja de entrada 2 Aprobaciones format_si…" at bounding box center [641, 302] width 1283 height 605
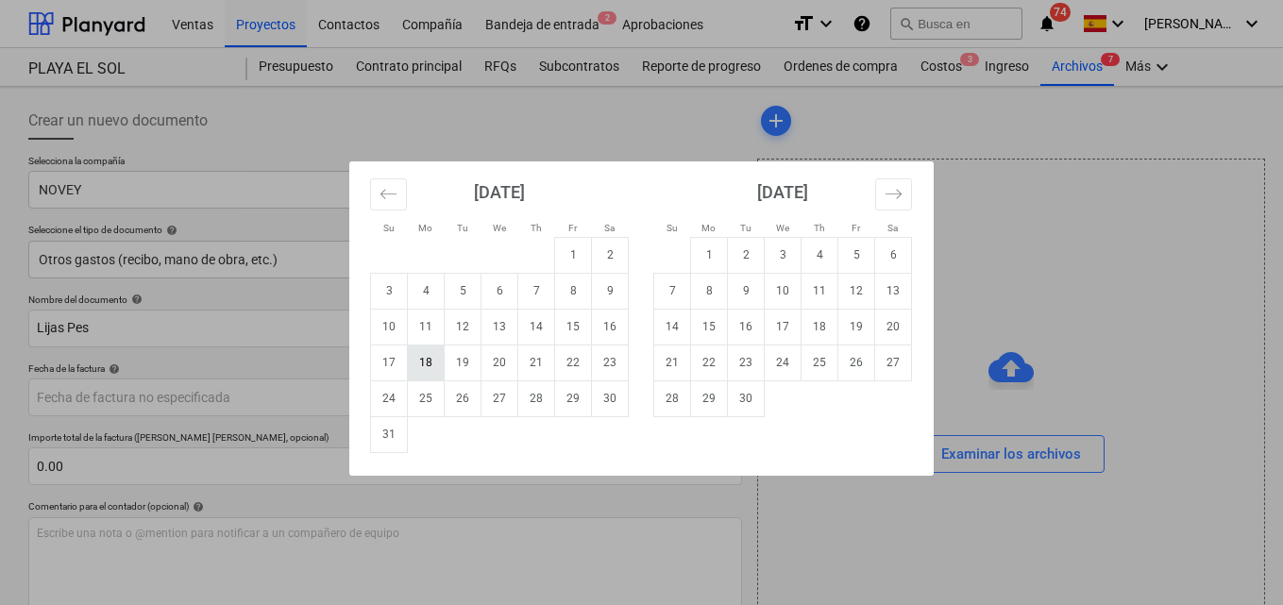
click at [424, 357] on td "18" at bounding box center [426, 362] width 37 height 36
type input "[DATE]"
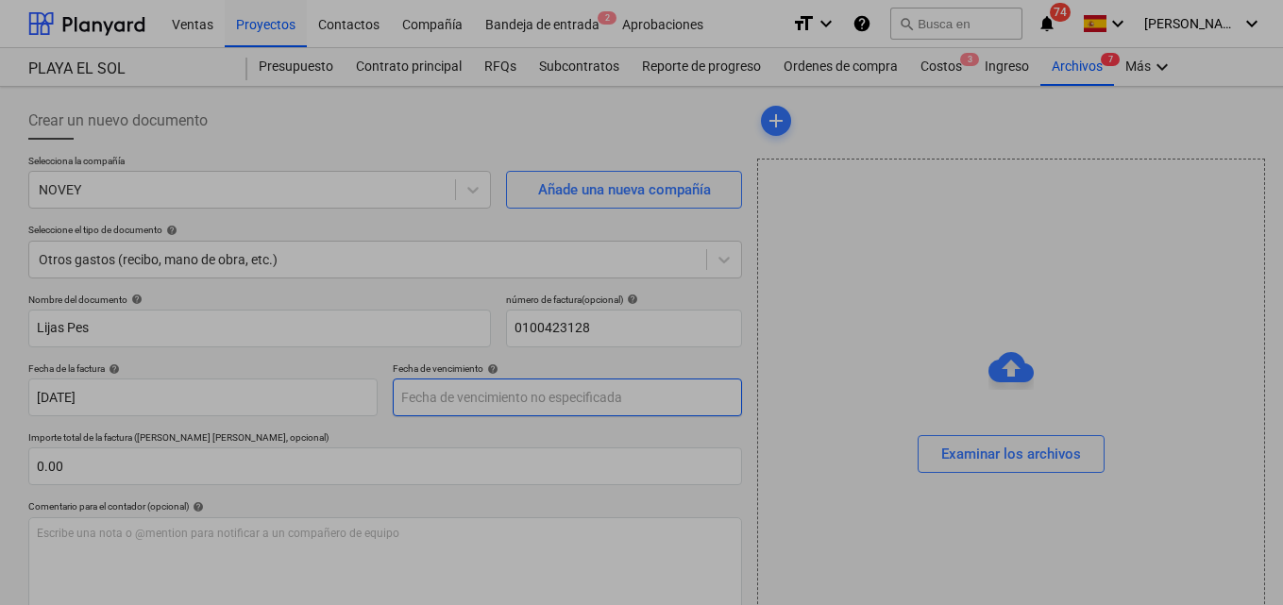
click at [408, 397] on body "Ventas Proyectos Contactos Compañía Bandeja de entrada 2 Aprobaciones format_si…" at bounding box center [641, 302] width 1283 height 605
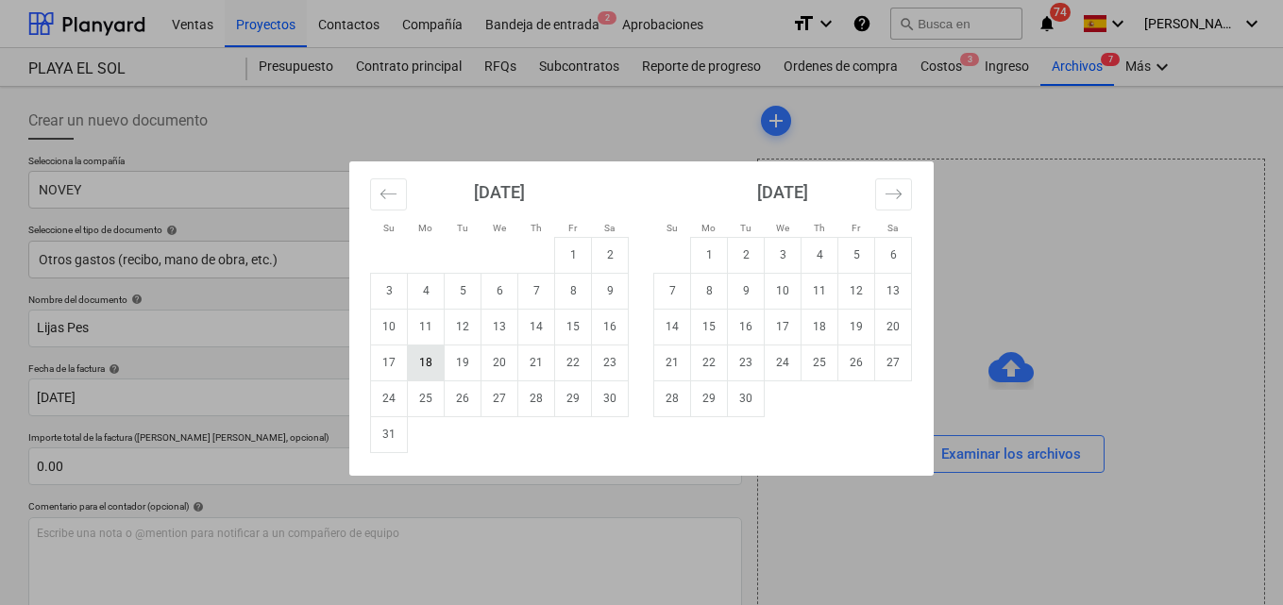
click at [432, 362] on td "18" at bounding box center [426, 362] width 37 height 36
type input "[DATE]"
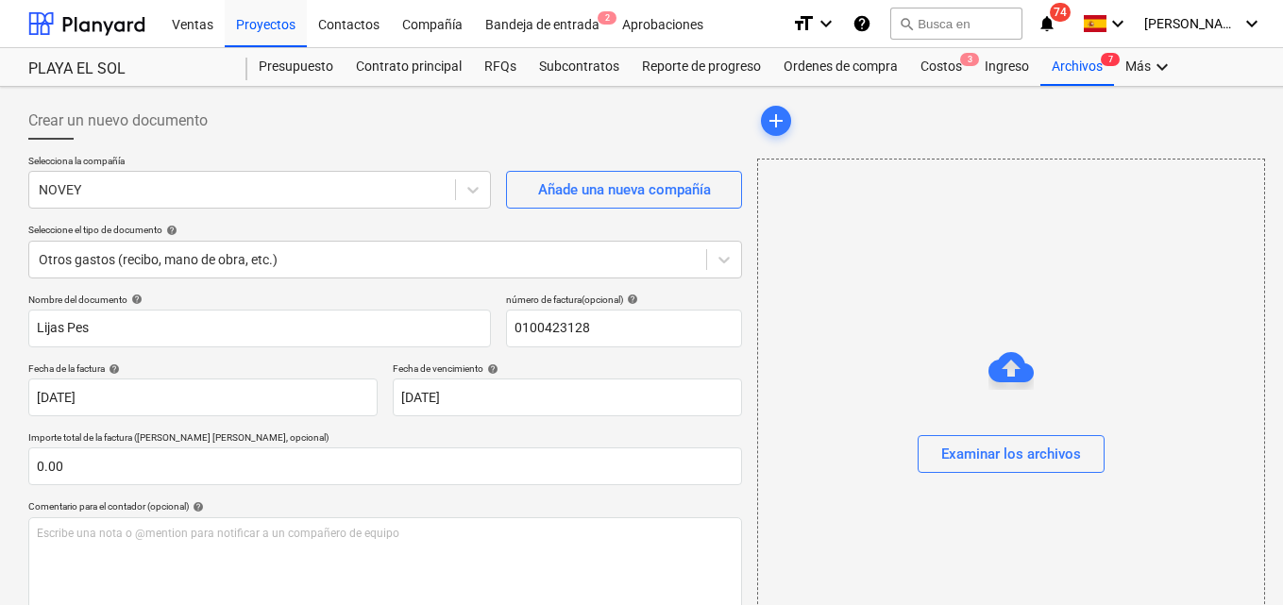
scroll to position [94, 0]
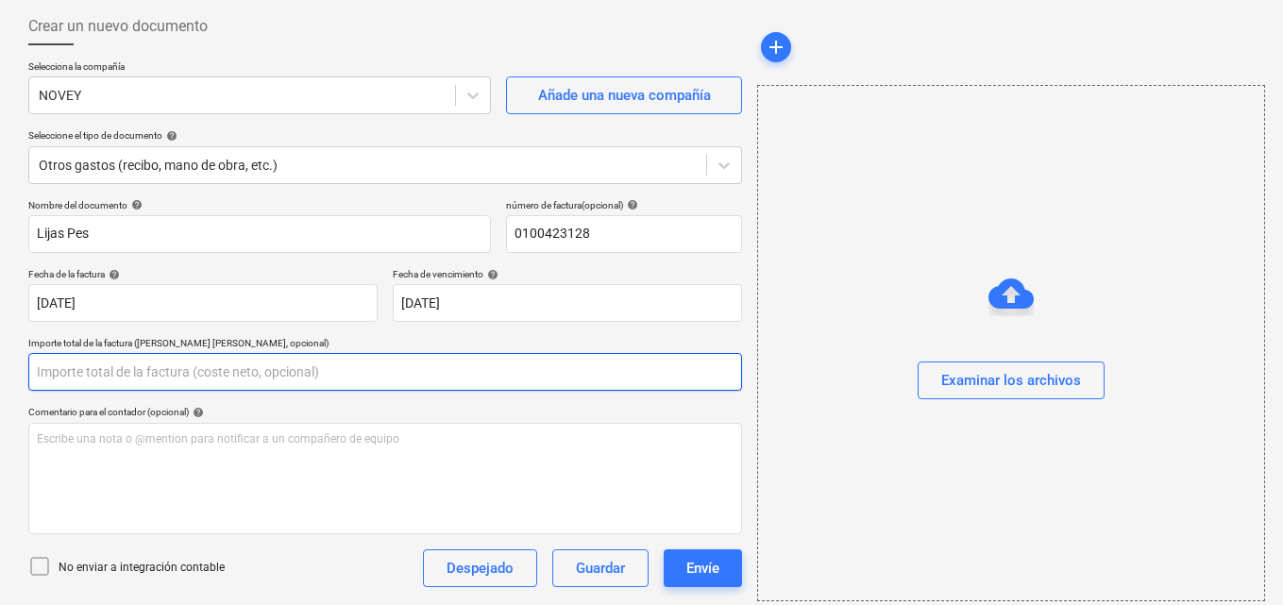
click at [62, 365] on input "text" at bounding box center [384, 372] width 713 height 38
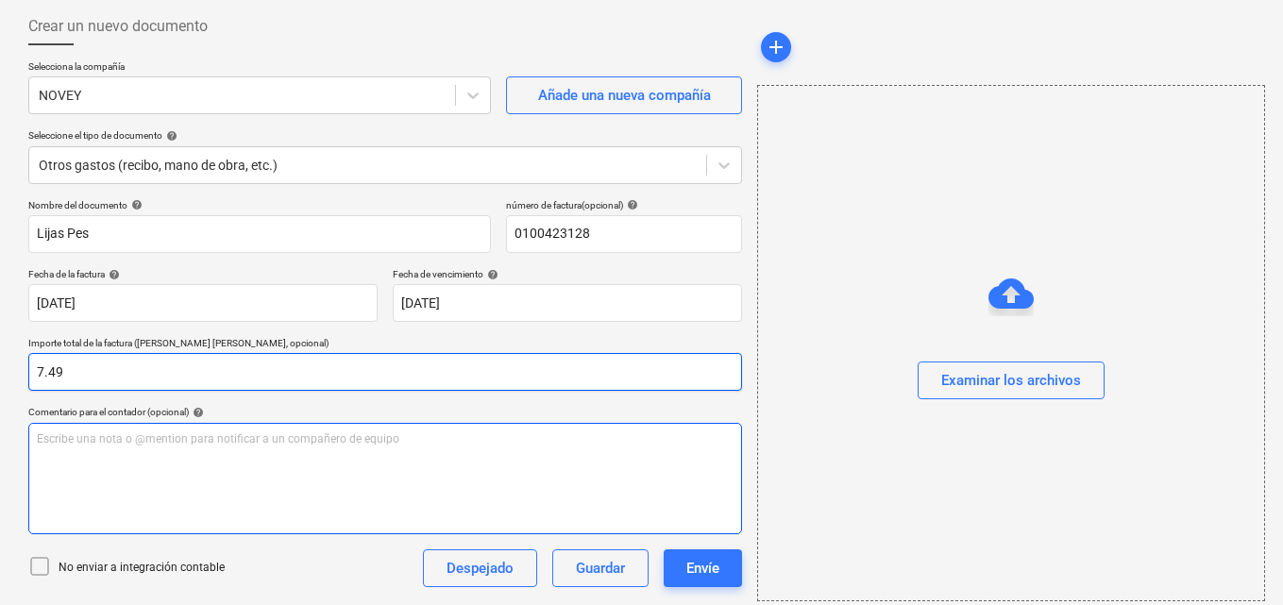
type input "7.49"
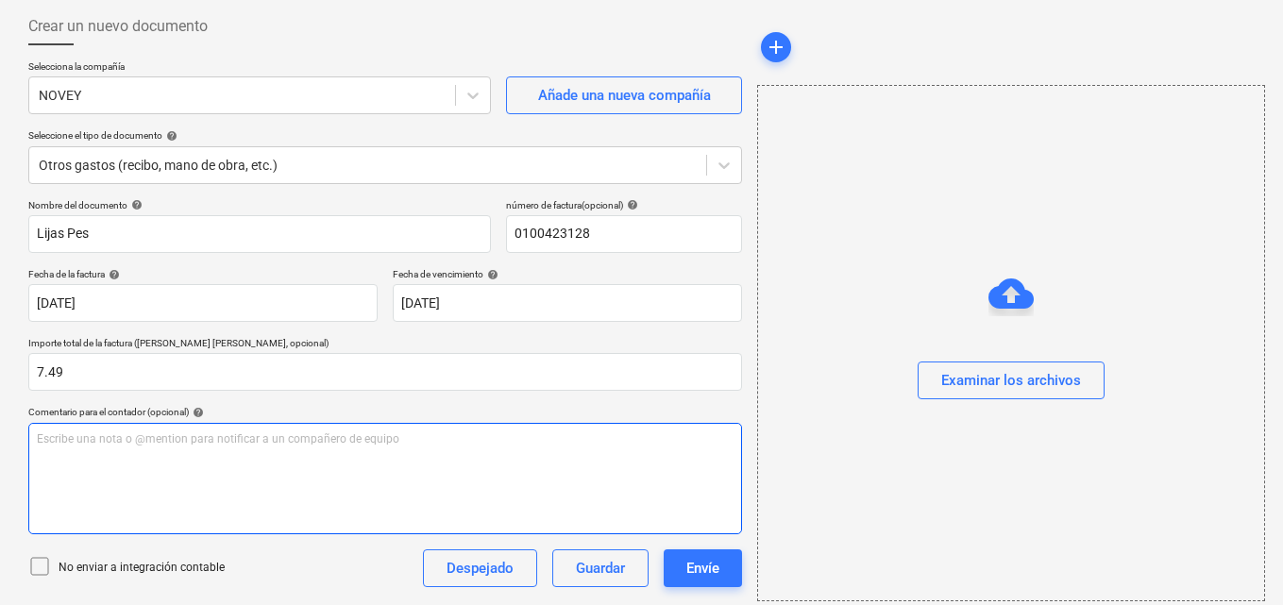
click at [48, 438] on p "Escribe una nota o @mention para notificar a un compañero de equipo ﻿" at bounding box center [385, 439] width 697 height 16
click at [103, 439] on span "Para aprovacion" at bounding box center [79, 438] width 85 height 13
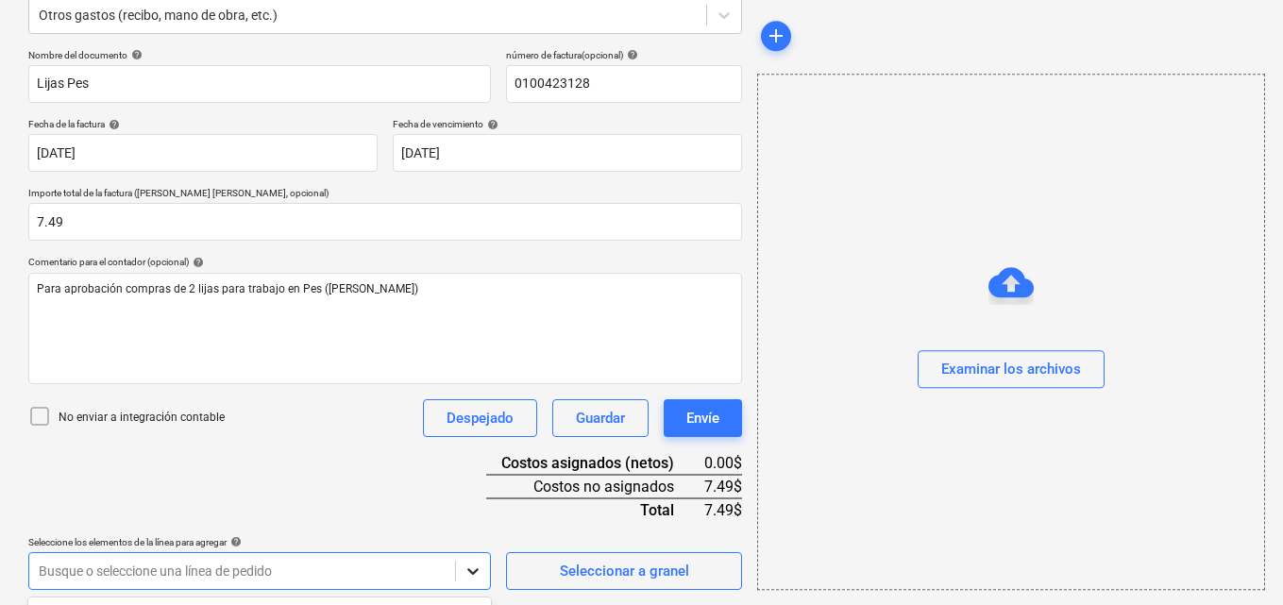
scroll to position [524, 0]
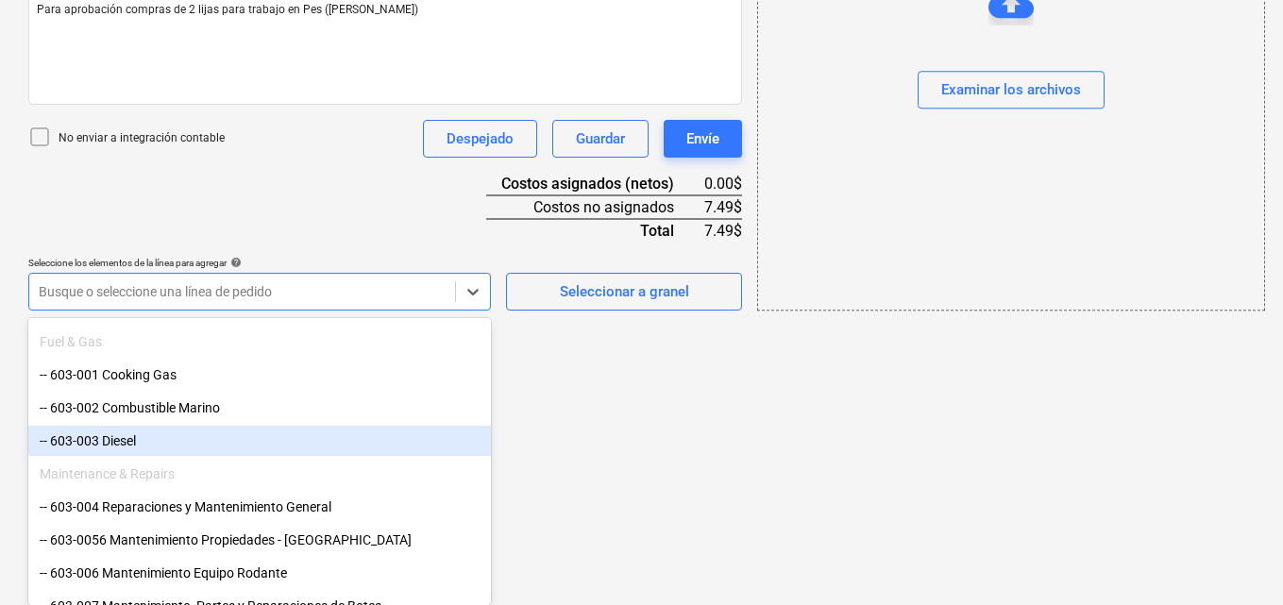
scroll to position [849, 0]
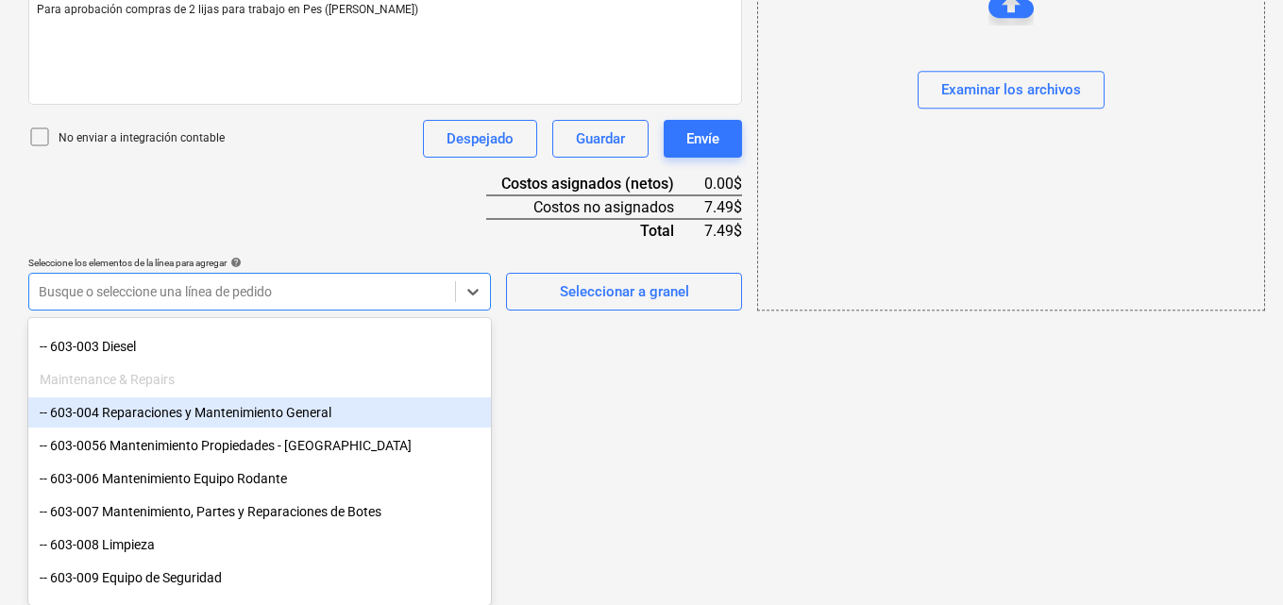
click at [179, 424] on div "-- 603-004 Reparaciones y Mantenimiento General" at bounding box center [259, 412] width 462 height 30
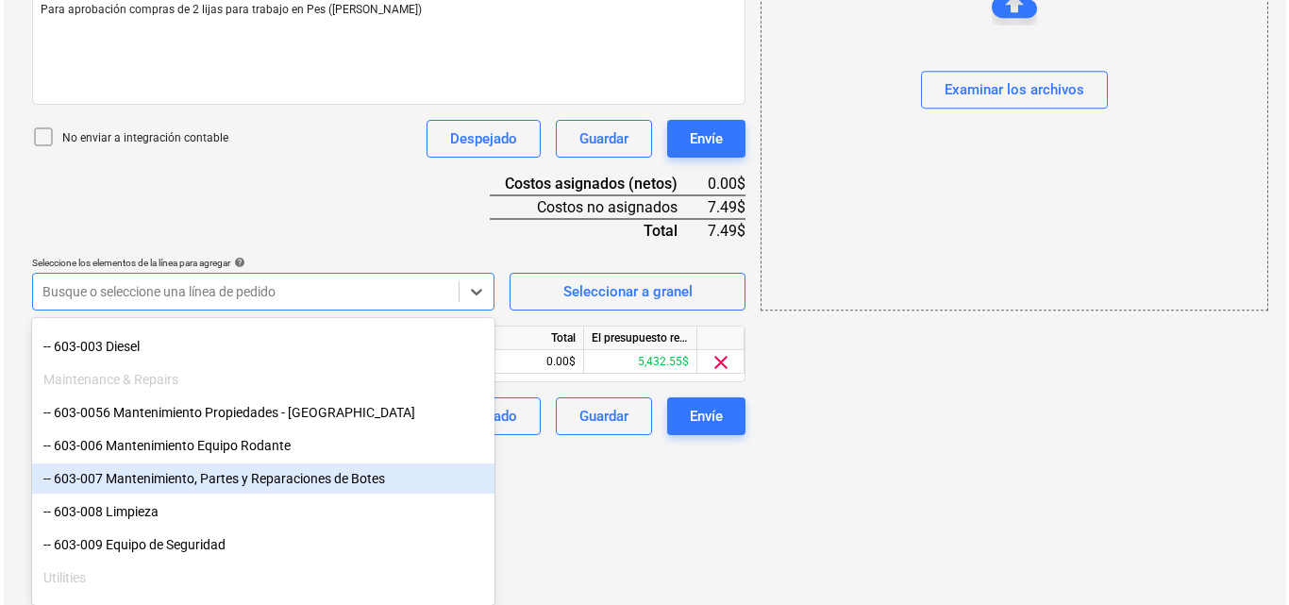
scroll to position [369, 0]
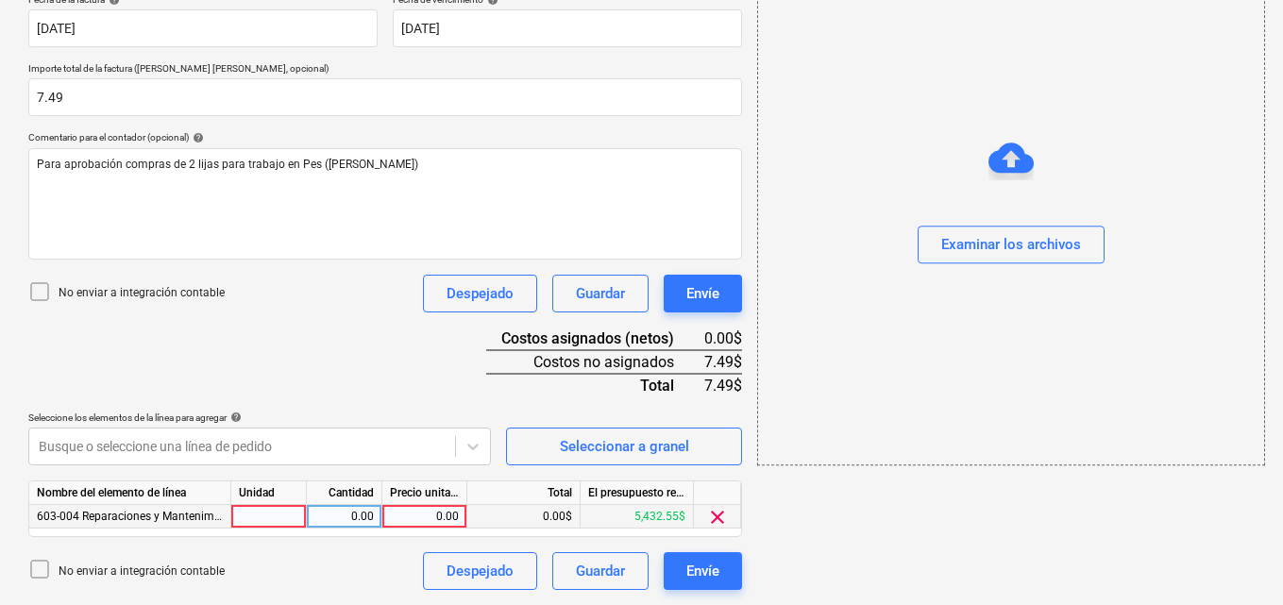
click at [279, 513] on div at bounding box center [269, 517] width 76 height 24
type input "1"
click at [348, 520] on div "0.00" at bounding box center [343, 517] width 59 height 24
type input "1"
click at [428, 521] on div "0.00" at bounding box center [424, 517] width 69 height 24
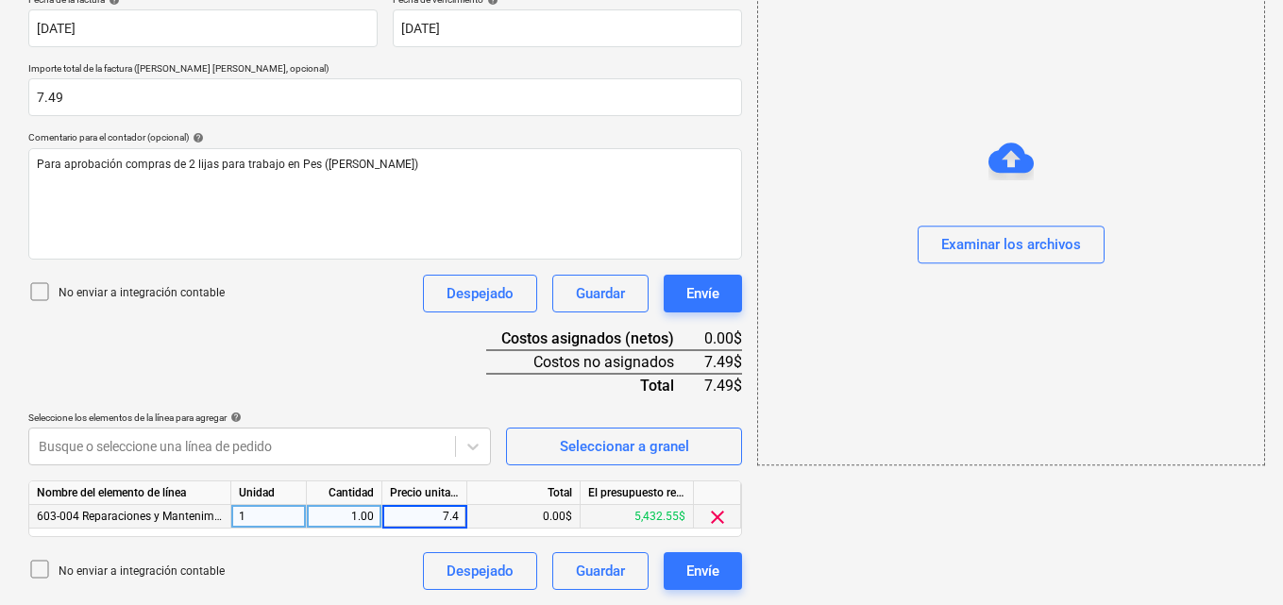
type input "7.49"
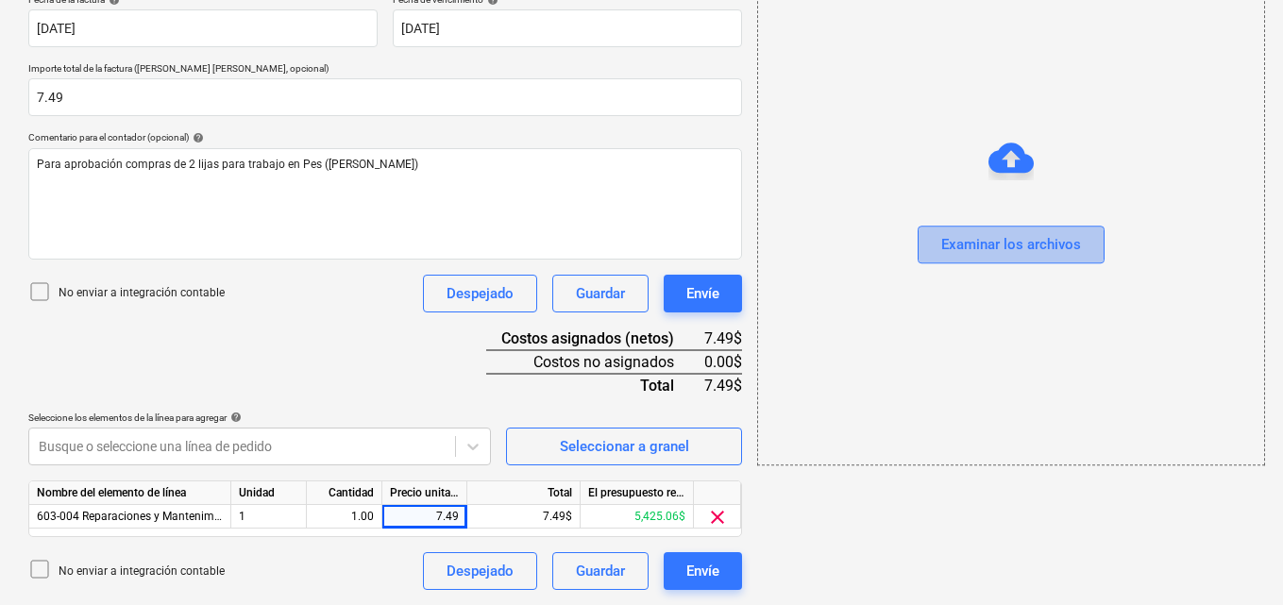
click at [962, 239] on div "Examinar los archivos" at bounding box center [1011, 245] width 140 height 25
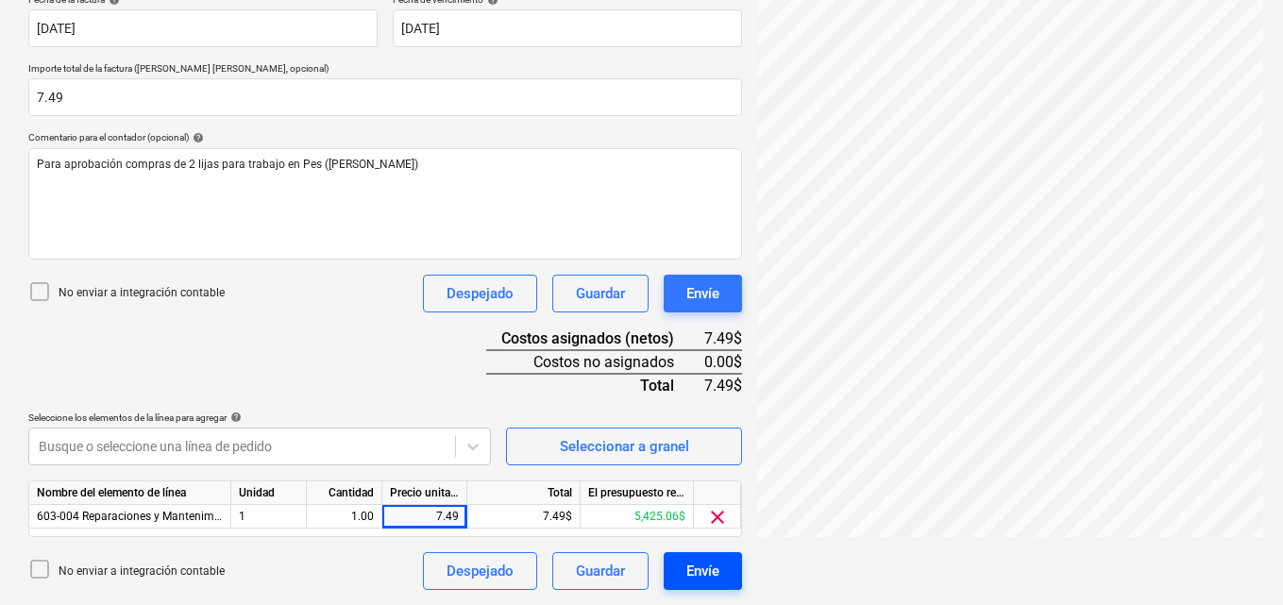
click at [693, 569] on div "Envíe" at bounding box center [702, 571] width 33 height 25
